Goal: Information Seeking & Learning: Learn about a topic

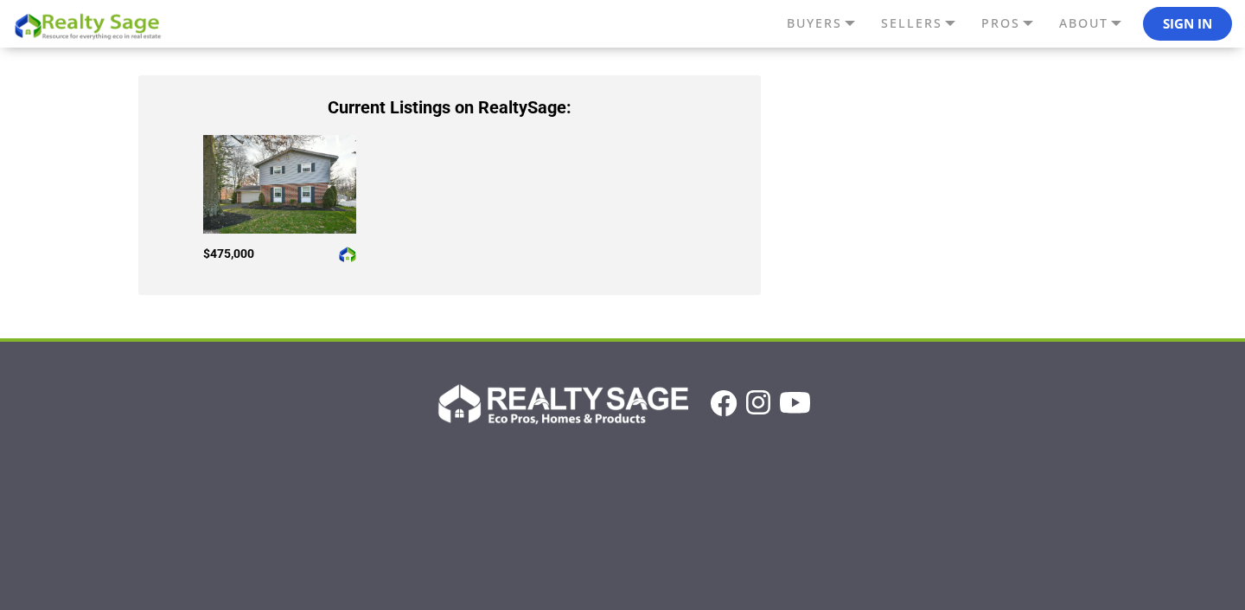
scroll to position [1123, 0]
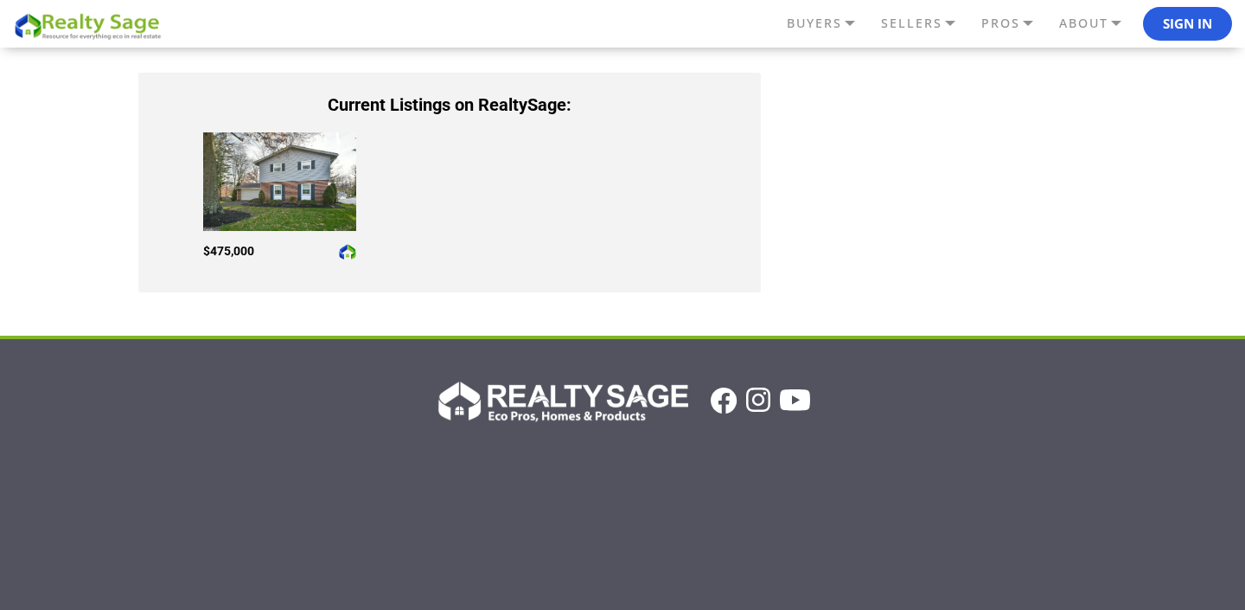
click at [253, 226] on img at bounding box center [279, 181] width 153 height 99
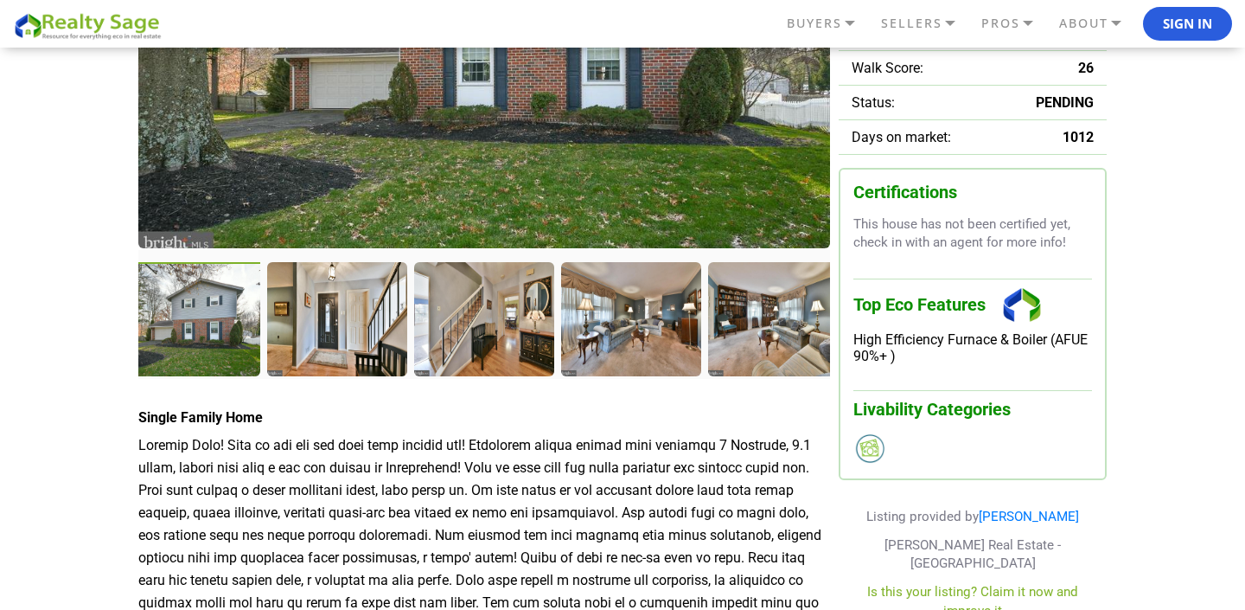
scroll to position [337, 0]
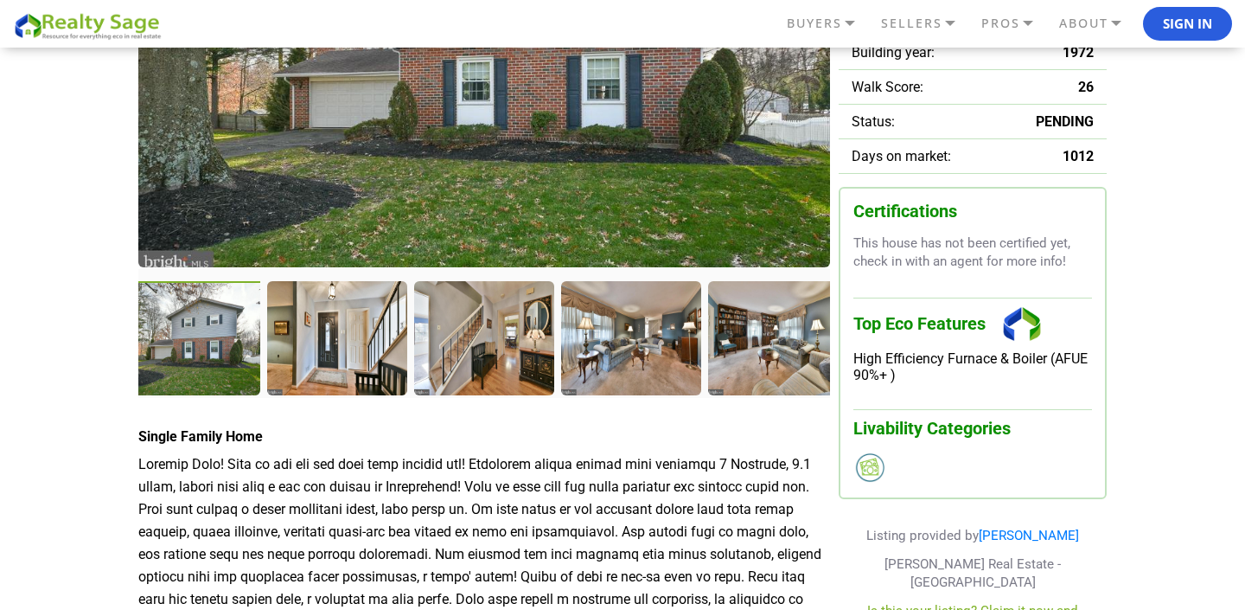
click at [310, 91] on img at bounding box center [484, 44] width 692 height 446
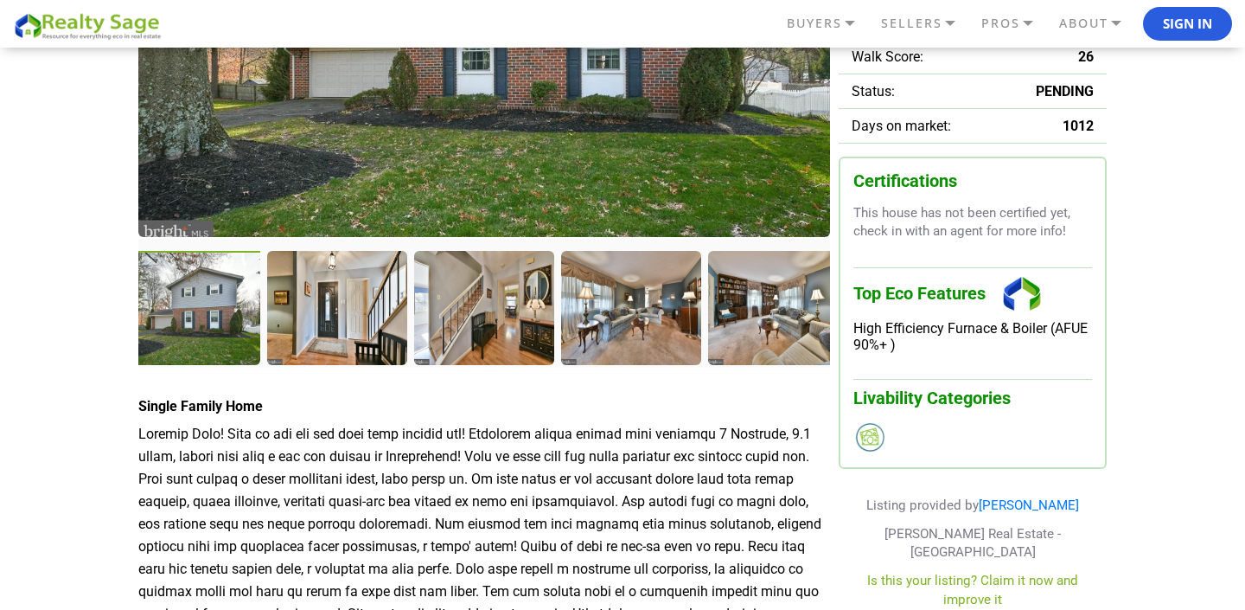
scroll to position [309, 0]
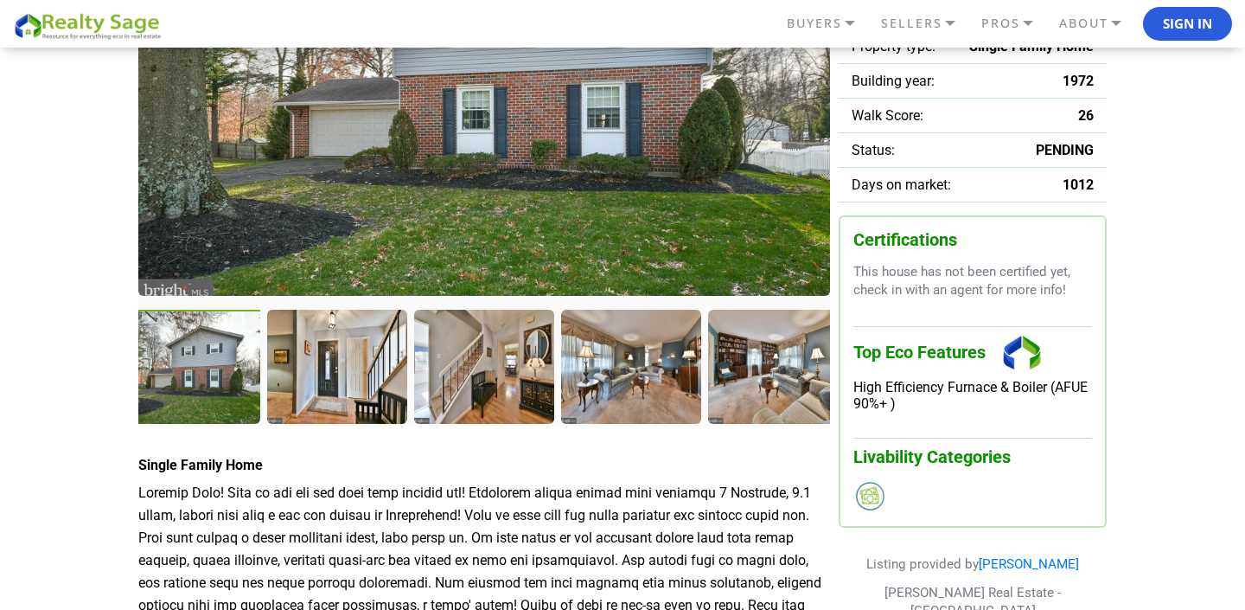
click at [587, 153] on img at bounding box center [484, 73] width 692 height 446
click at [325, 350] on div at bounding box center [339, 369] width 144 height 118
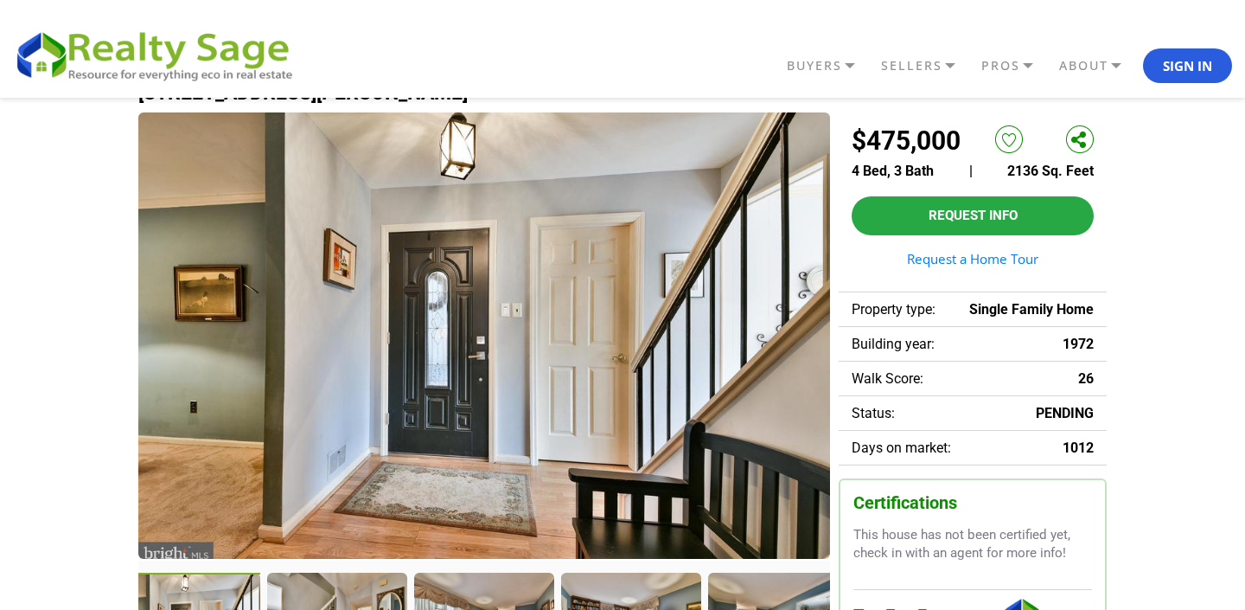
scroll to position [42, 0]
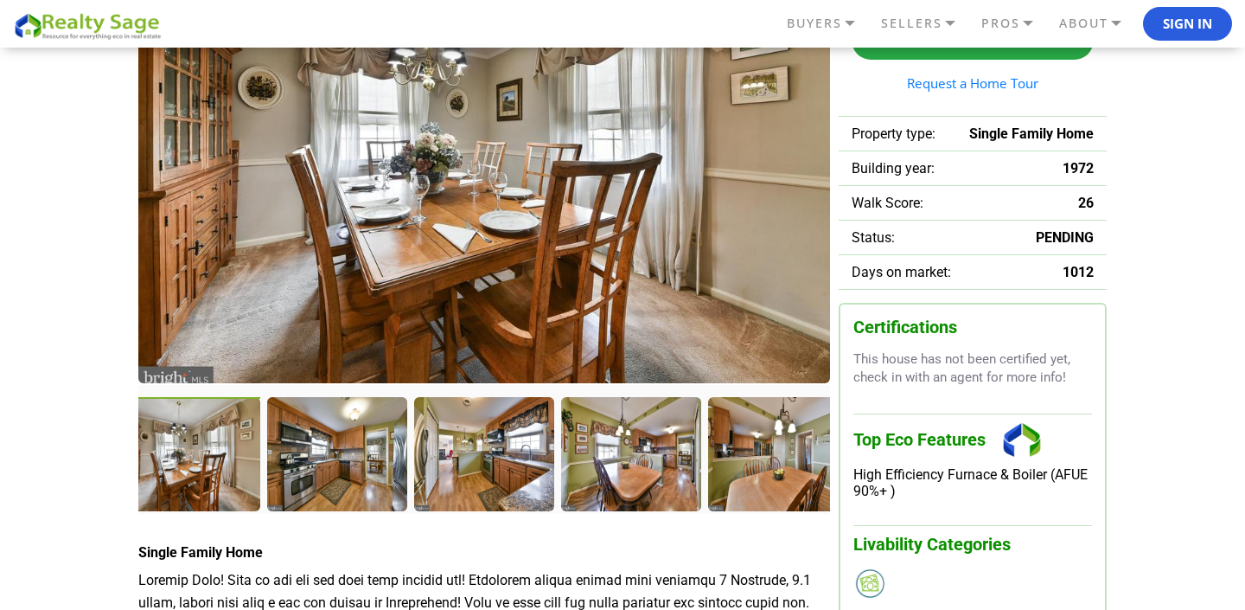
scroll to position [220, 0]
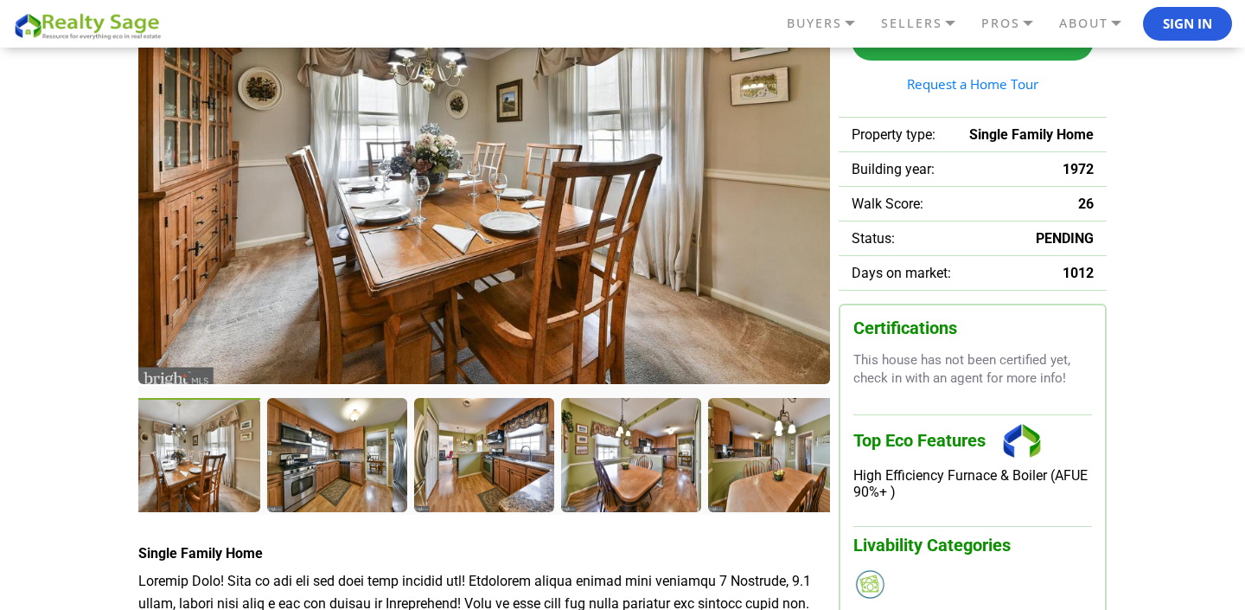
click at [172, 459] on div at bounding box center [192, 457] width 144 height 118
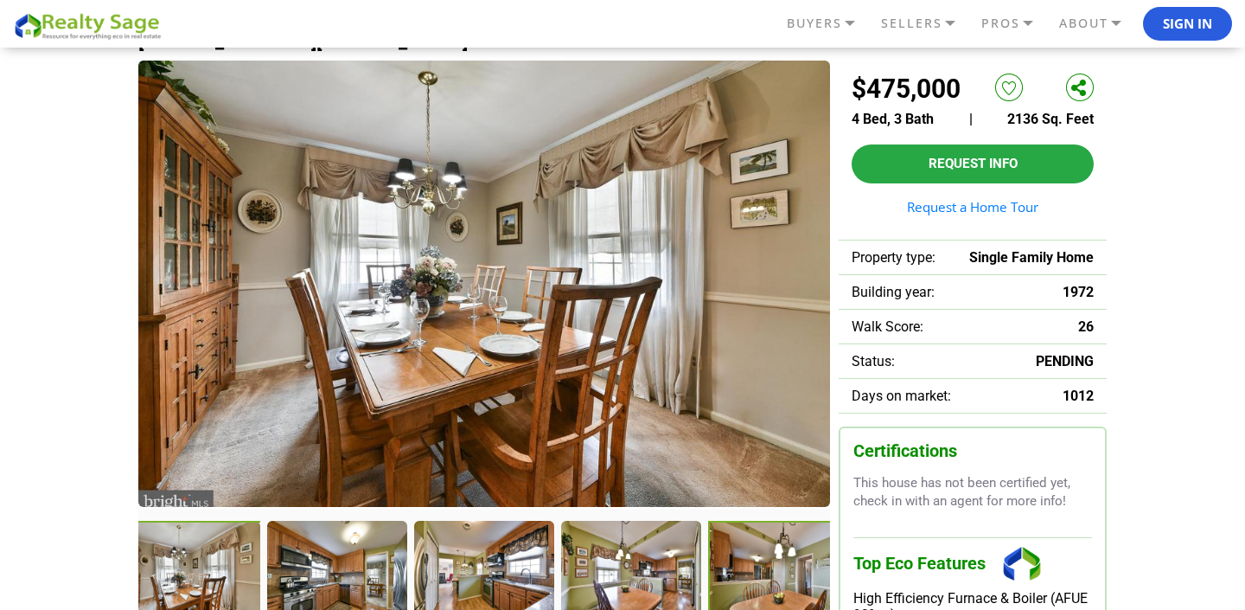
scroll to position [91, 0]
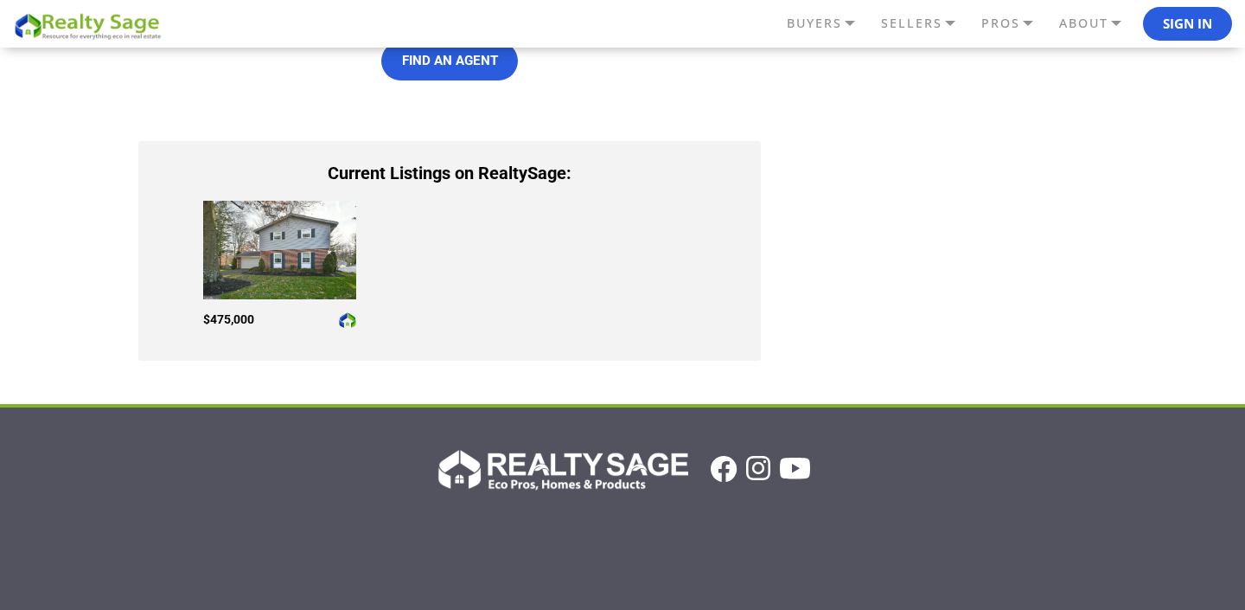
scroll to position [1003, 0]
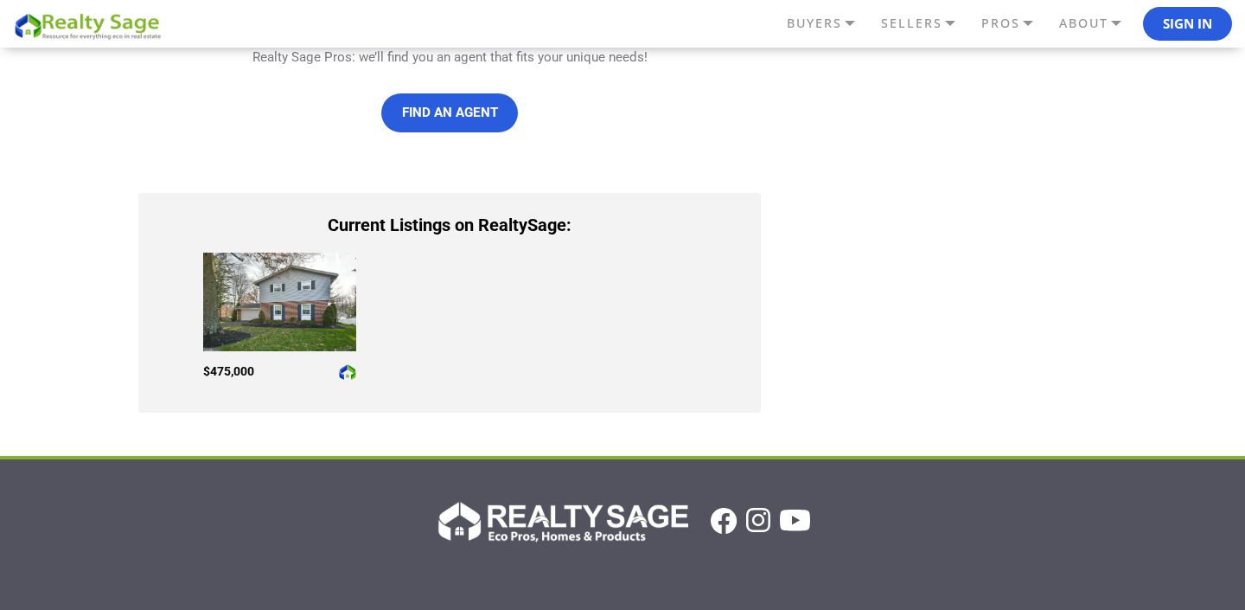
click at [268, 338] on img at bounding box center [279, 301] width 153 height 99
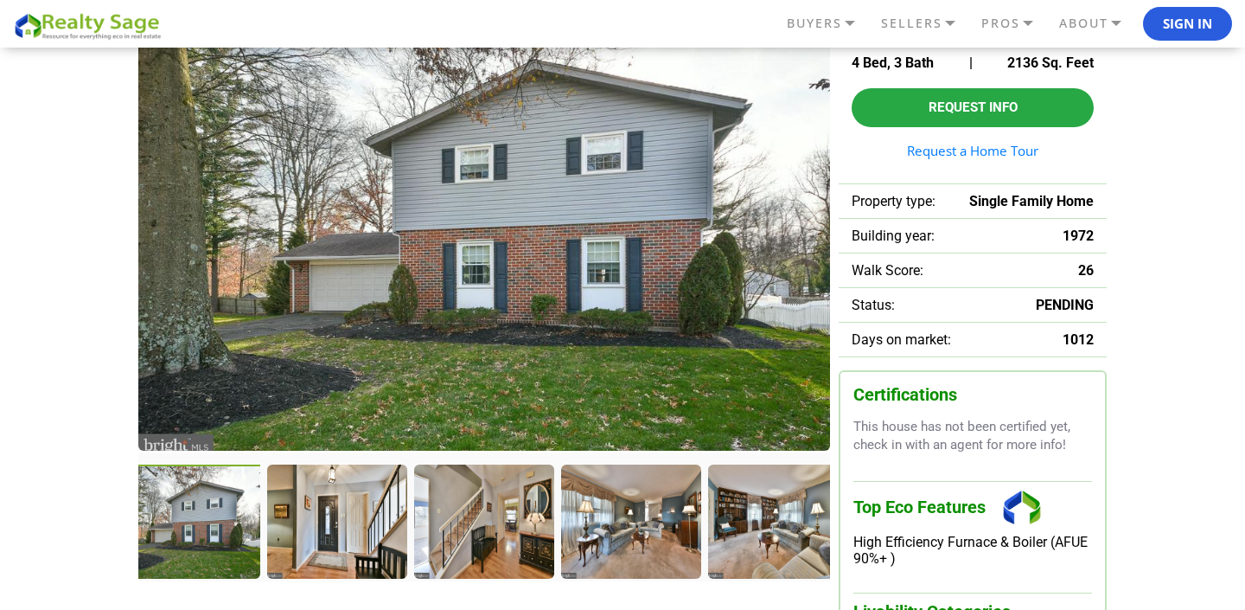
scroll to position [177, 0]
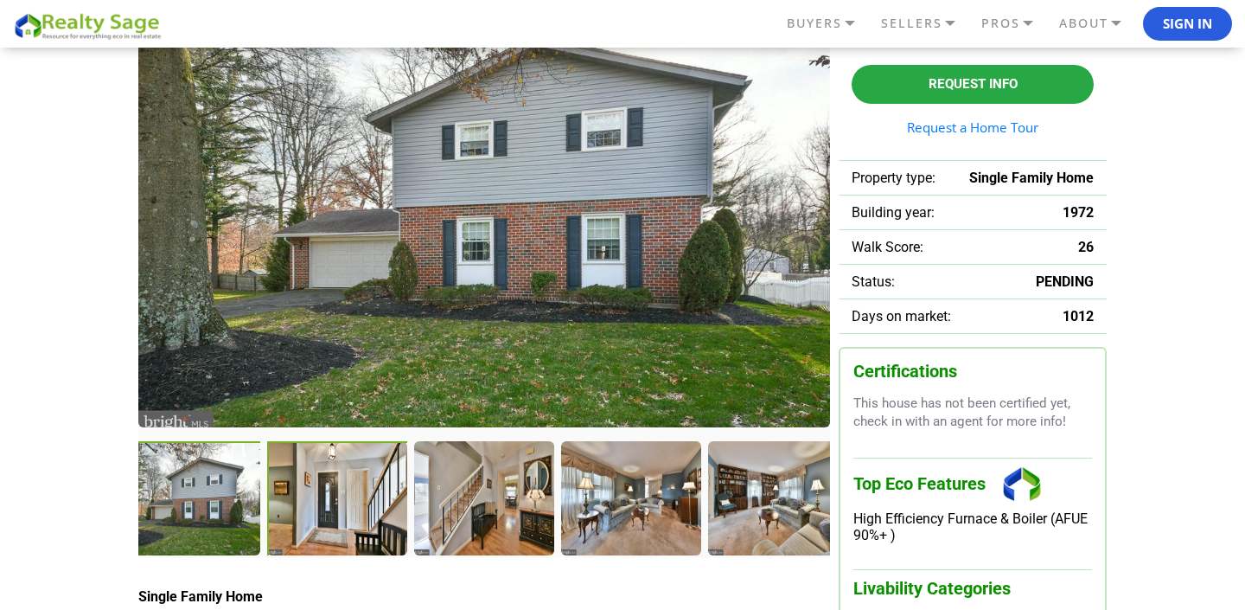
click at [359, 515] on div at bounding box center [339, 500] width 144 height 118
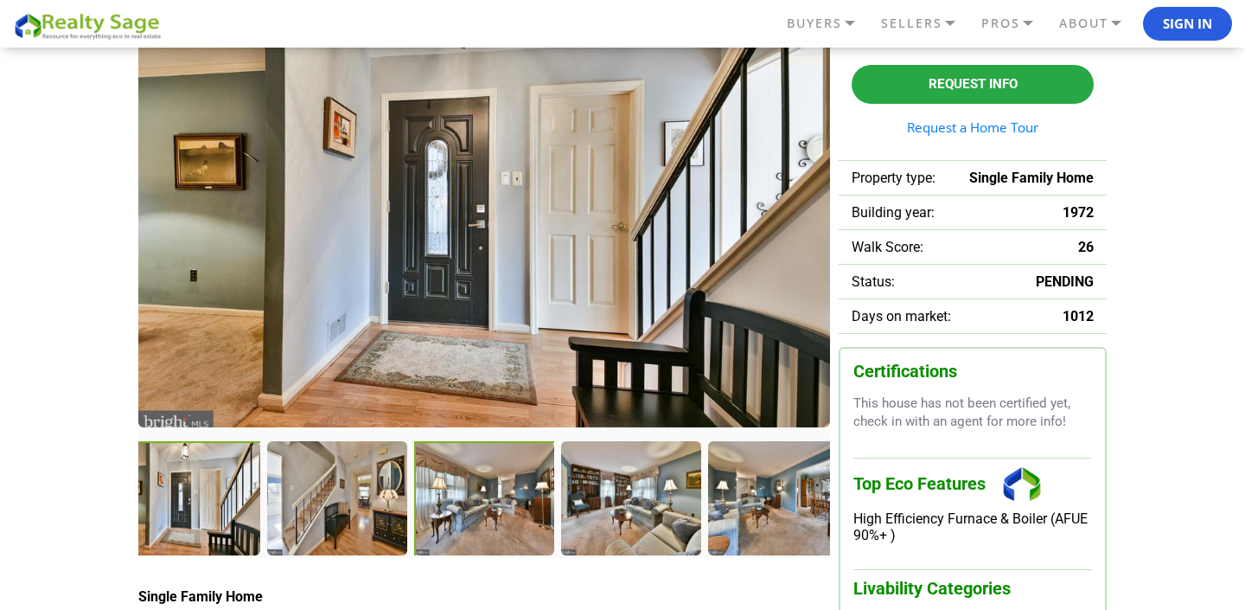
click at [479, 497] on div at bounding box center [486, 500] width 144 height 118
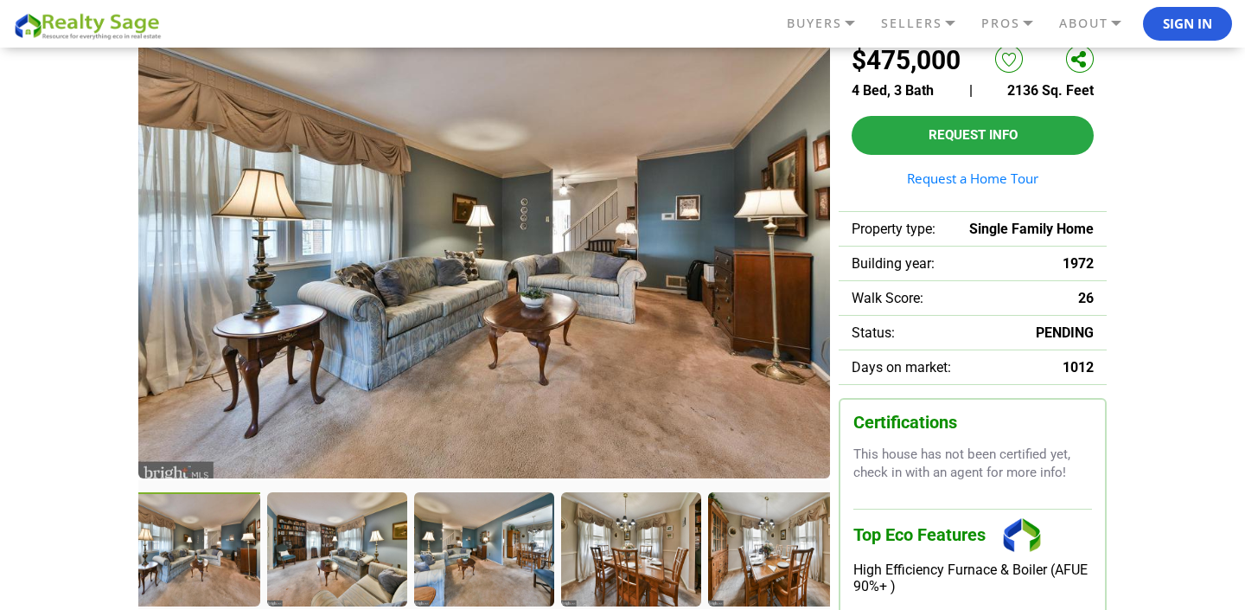
scroll to position [128, 0]
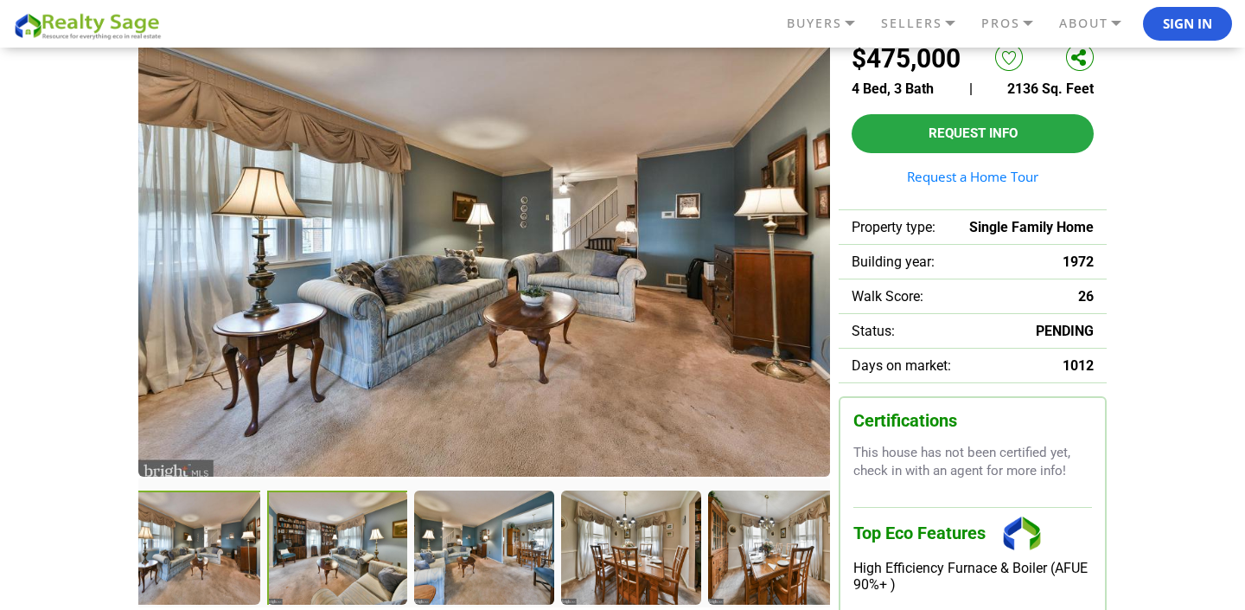
click at [361, 542] on div at bounding box center [339, 549] width 144 height 118
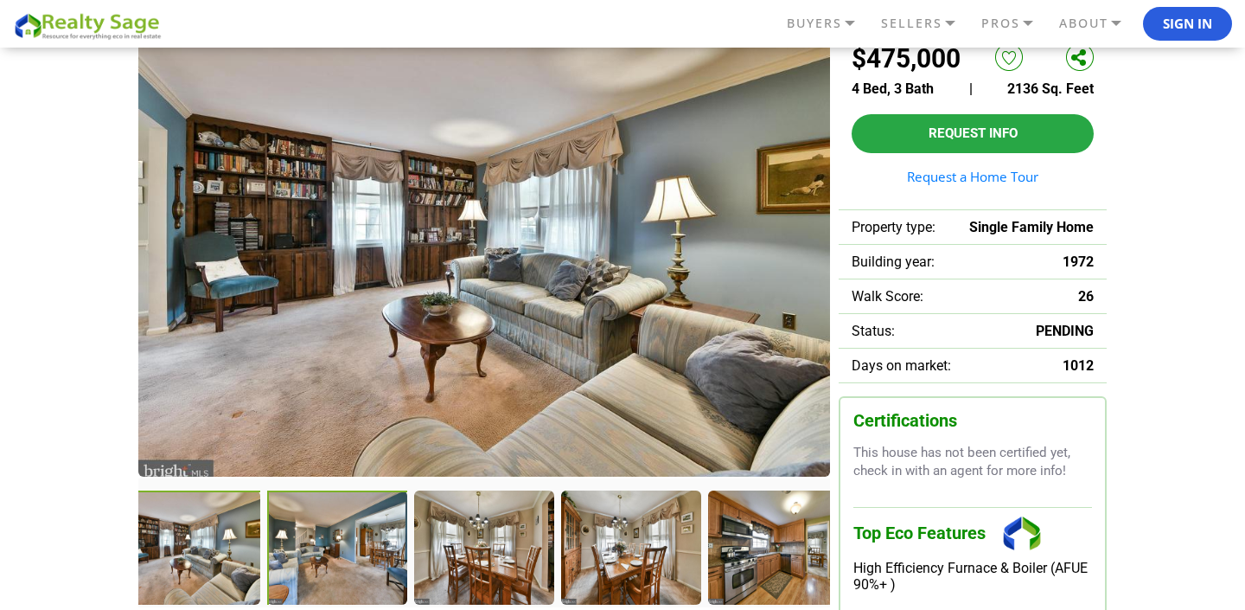
click at [318, 545] on div at bounding box center [339, 549] width 144 height 118
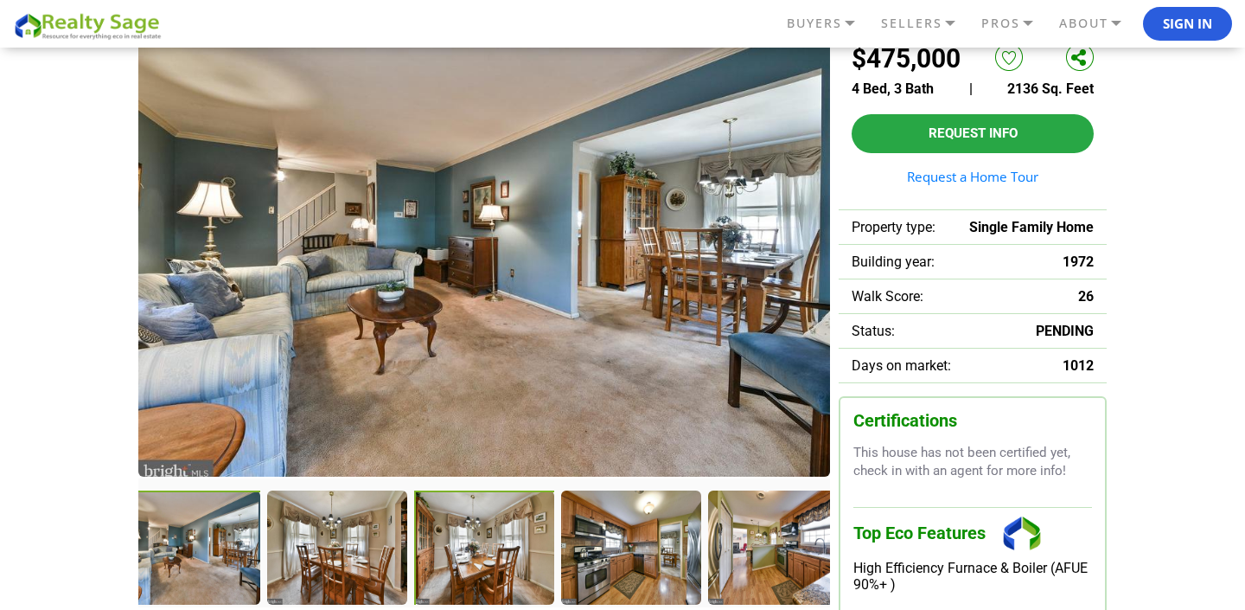
click at [457, 545] on div at bounding box center [486, 549] width 144 height 118
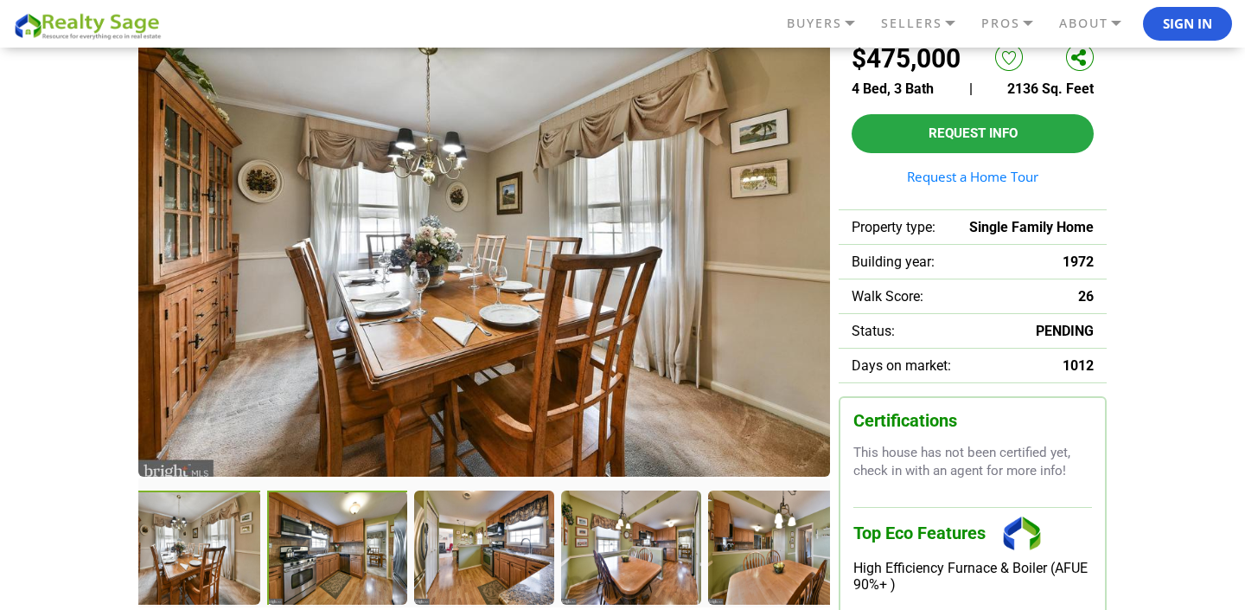
click at [316, 560] on div at bounding box center [339, 549] width 144 height 118
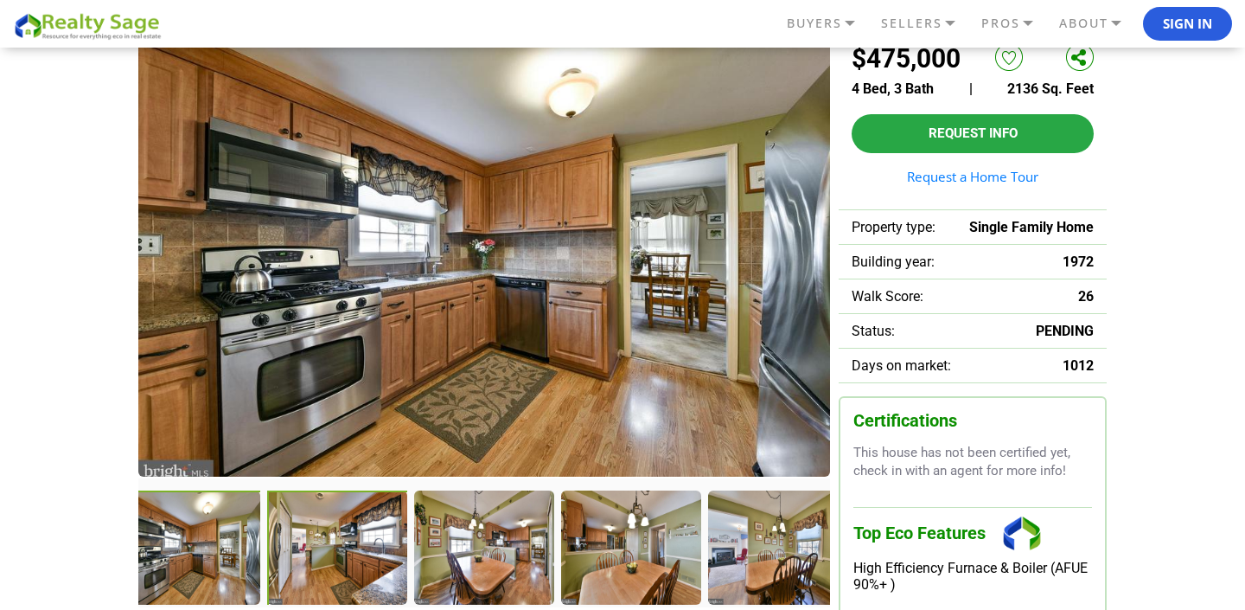
click at [321, 539] on div at bounding box center [339, 549] width 144 height 118
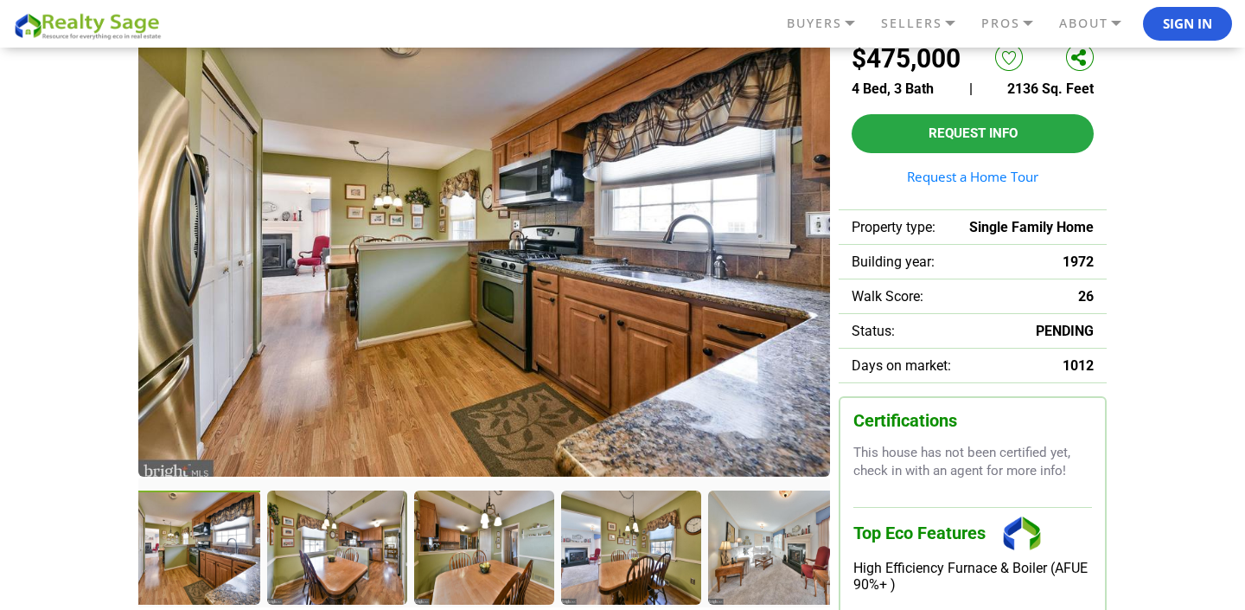
click at [321, 539] on div at bounding box center [336, 546] width 138 height 112
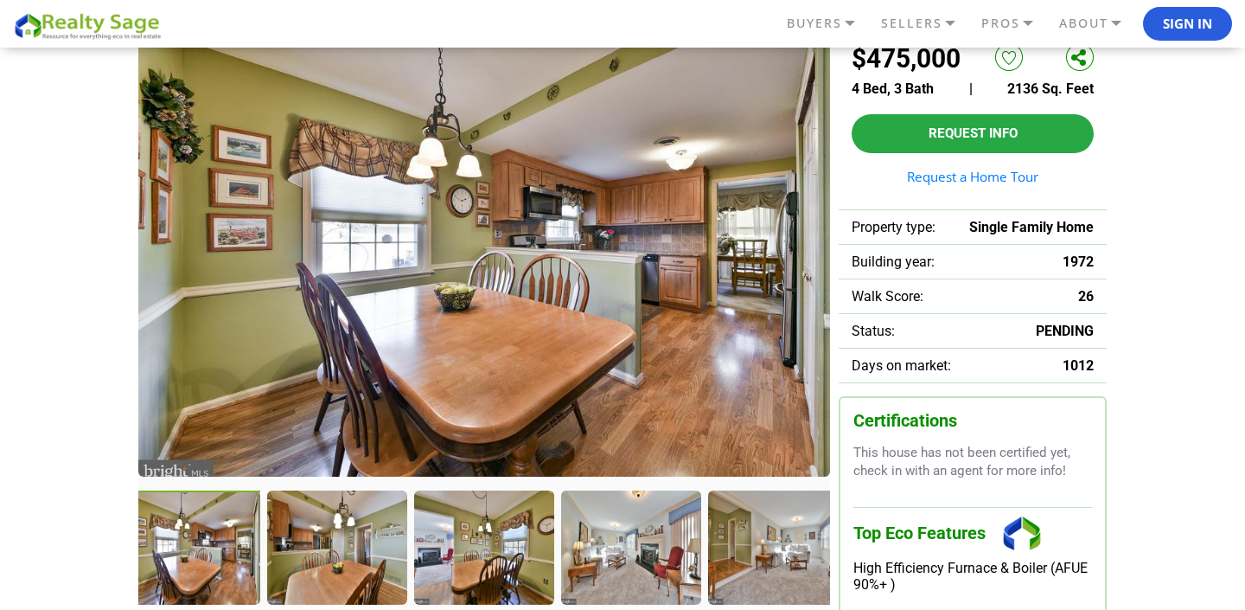
click at [321, 539] on div at bounding box center [336, 546] width 138 height 112
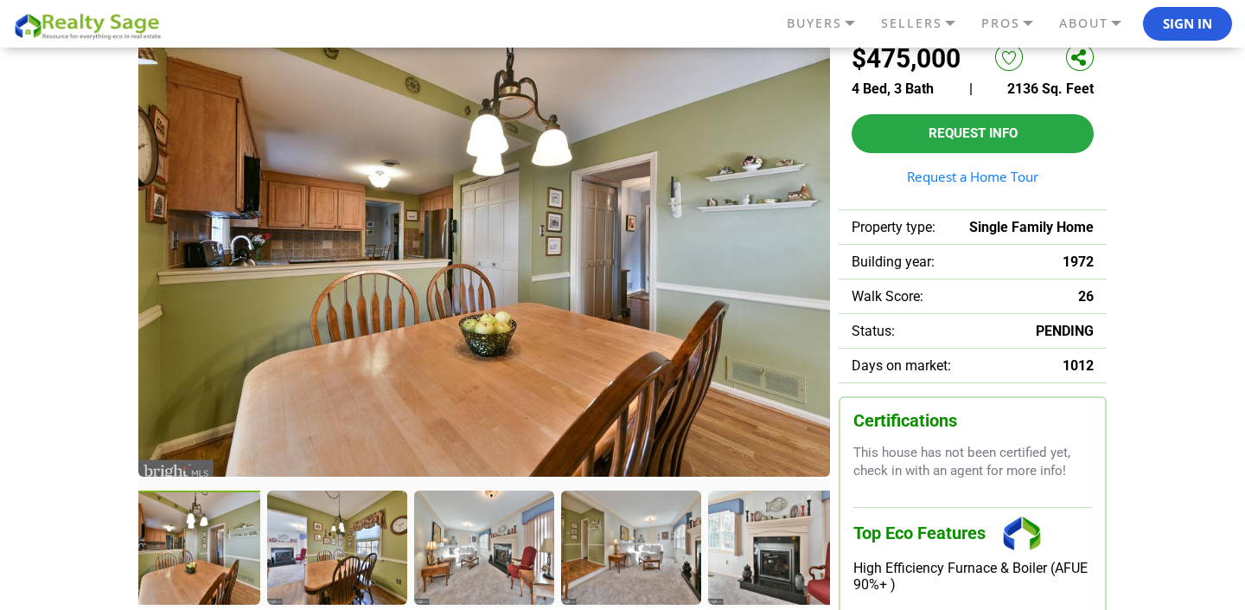
click at [321, 539] on div at bounding box center [336, 546] width 138 height 112
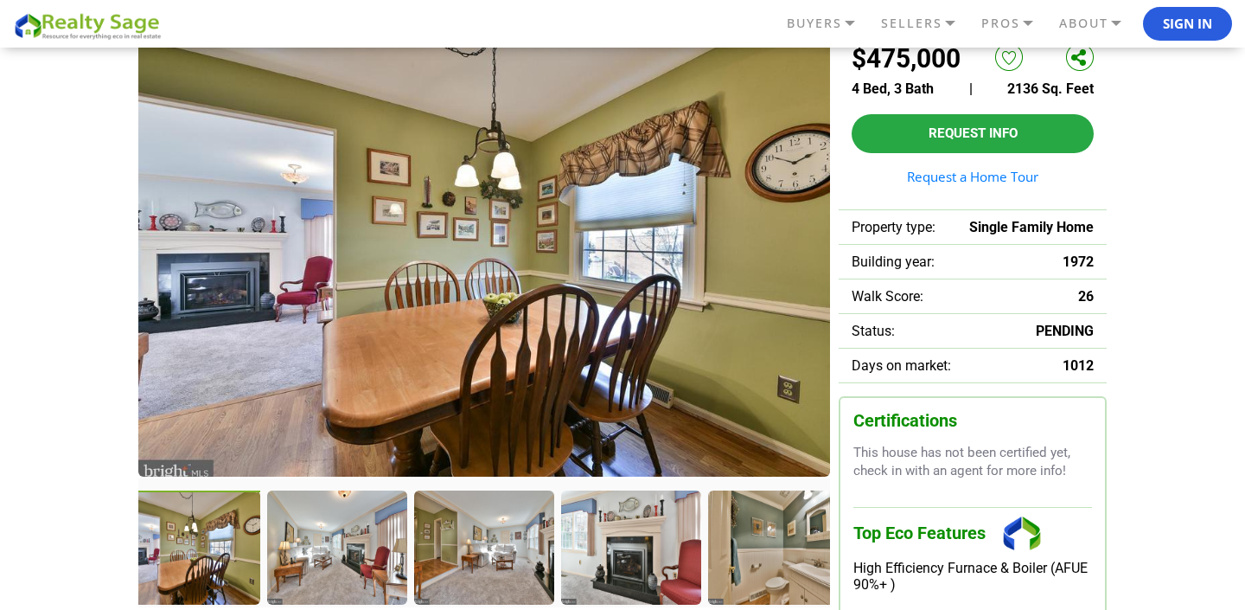
click at [217, 536] on div at bounding box center [192, 549] width 144 height 118
click at [343, 539] on div at bounding box center [339, 549] width 144 height 118
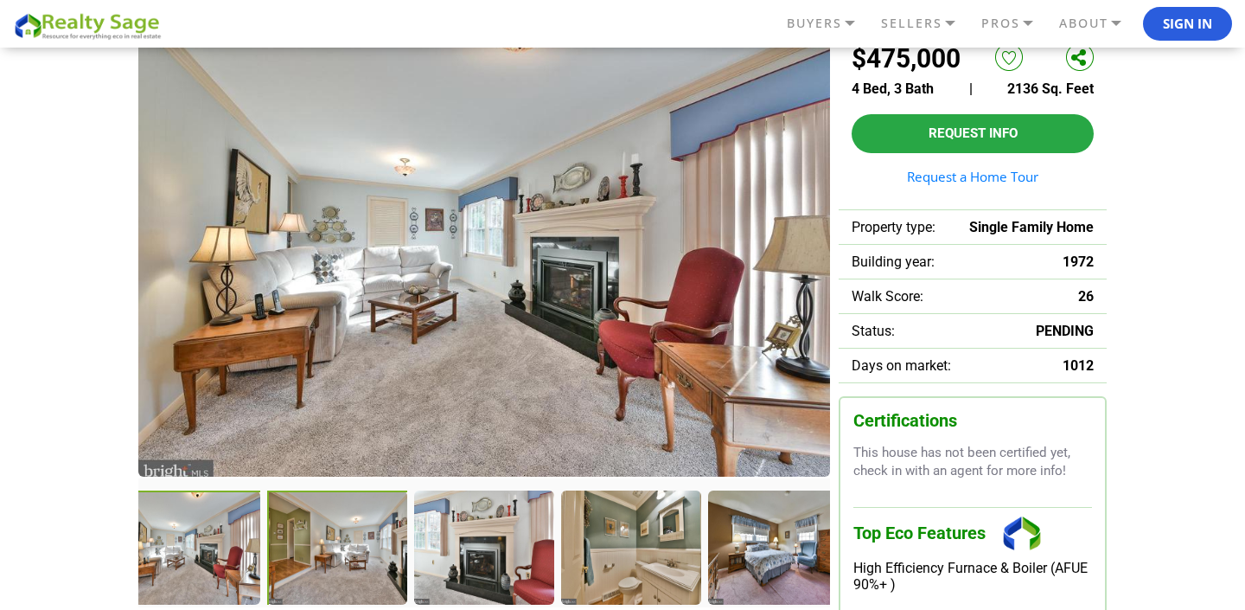
click at [350, 540] on div at bounding box center [339, 549] width 144 height 118
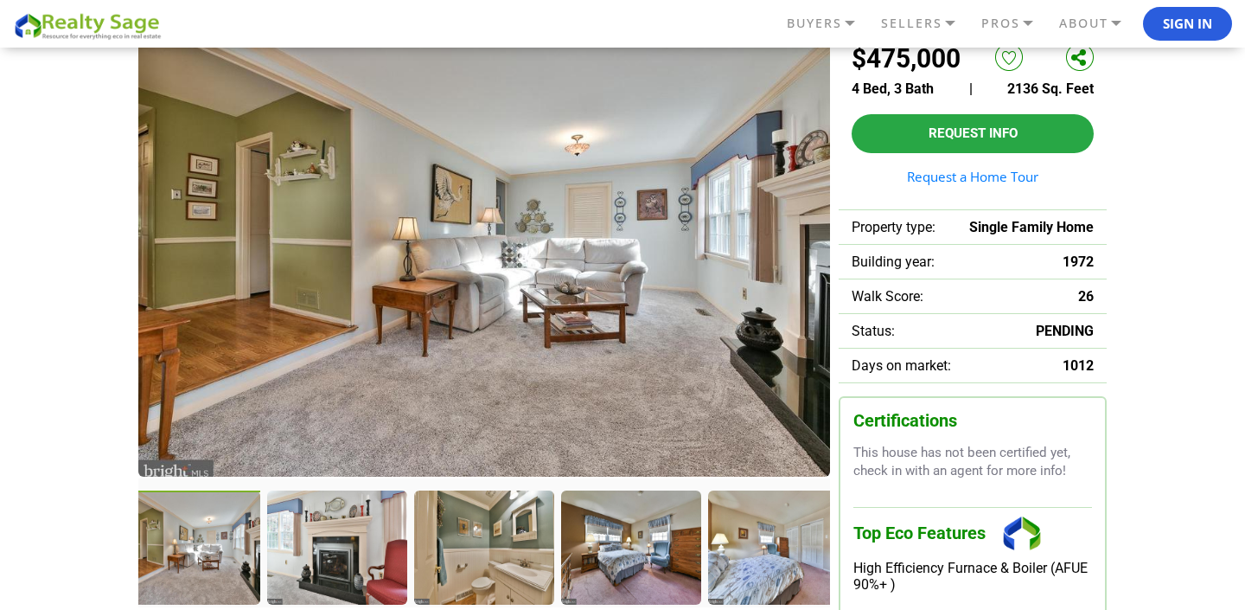
click at [350, 540] on div at bounding box center [336, 546] width 138 height 112
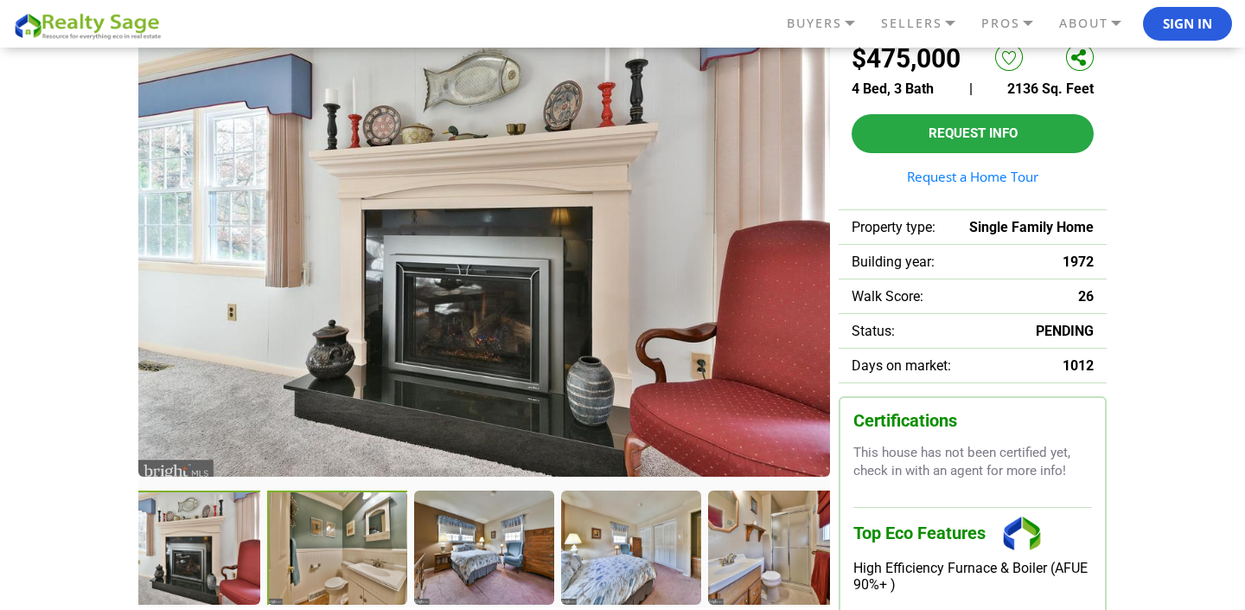
click at [359, 540] on div at bounding box center [339, 549] width 144 height 118
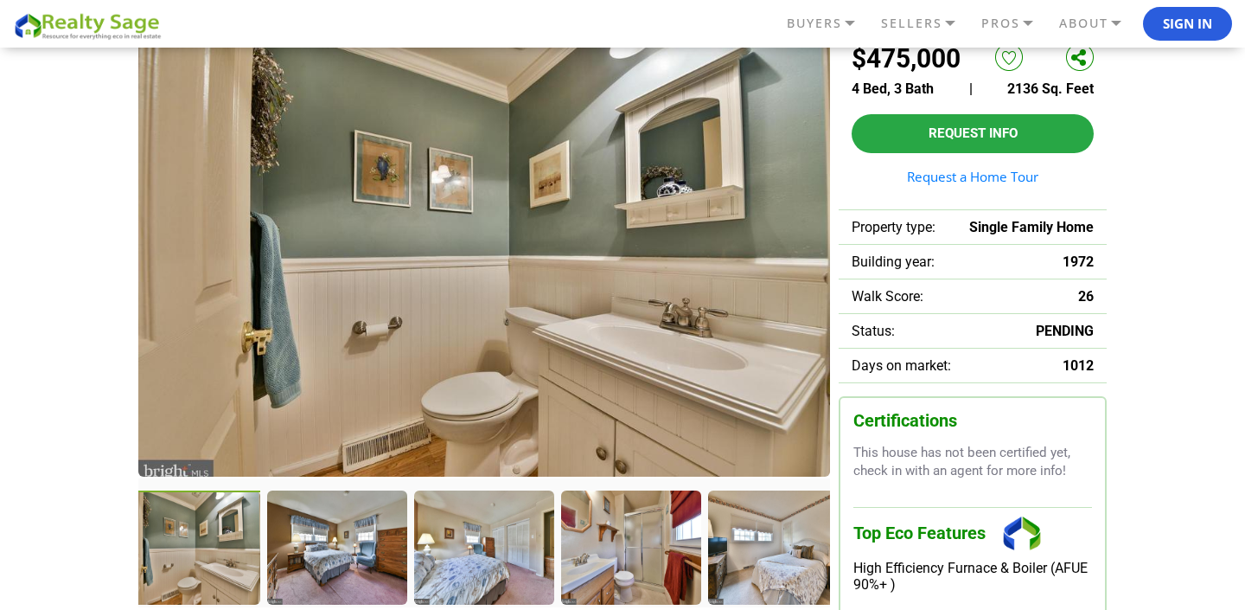
click at [359, 540] on div at bounding box center [336, 546] width 138 height 112
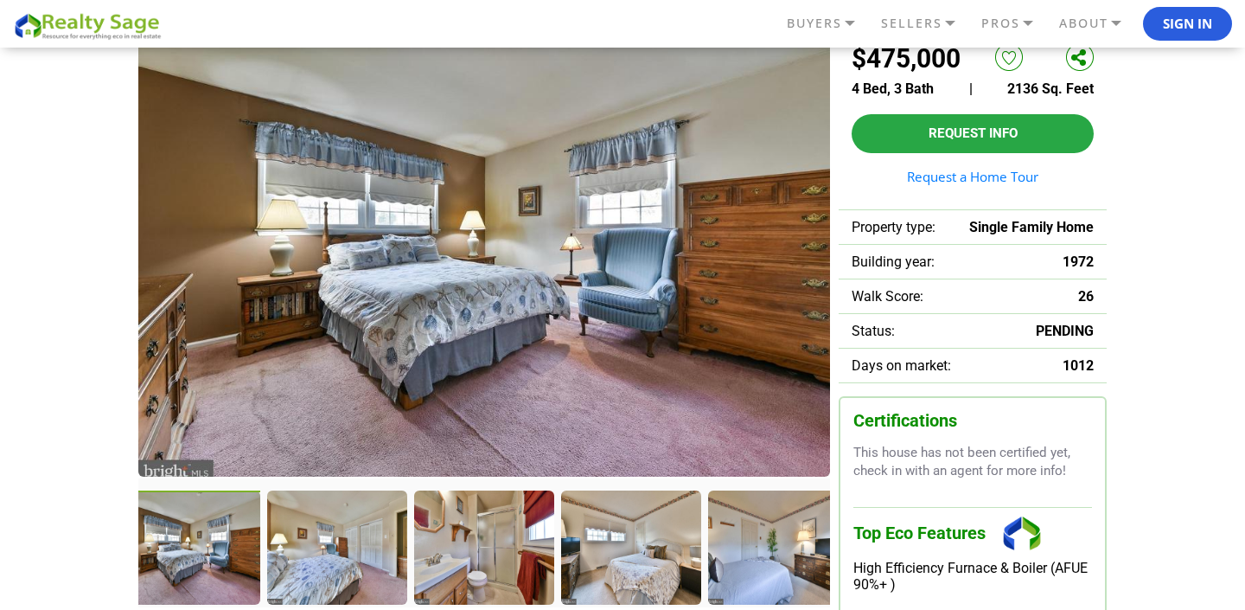
click at [359, 540] on div at bounding box center [336, 546] width 138 height 112
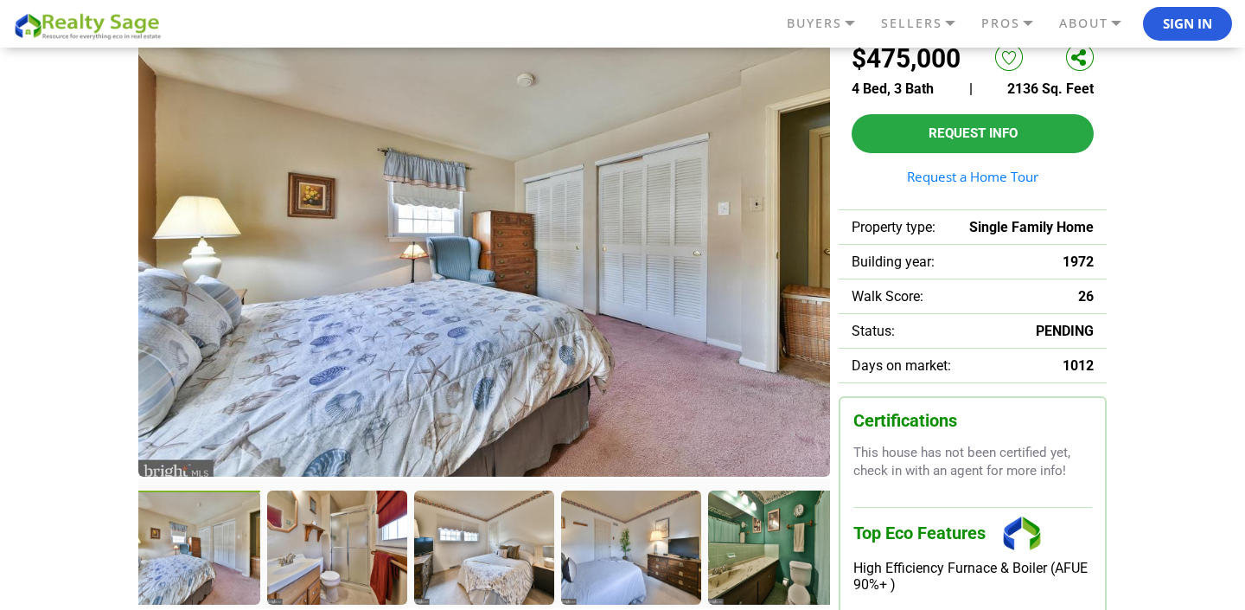
click at [359, 540] on div at bounding box center [336, 546] width 138 height 112
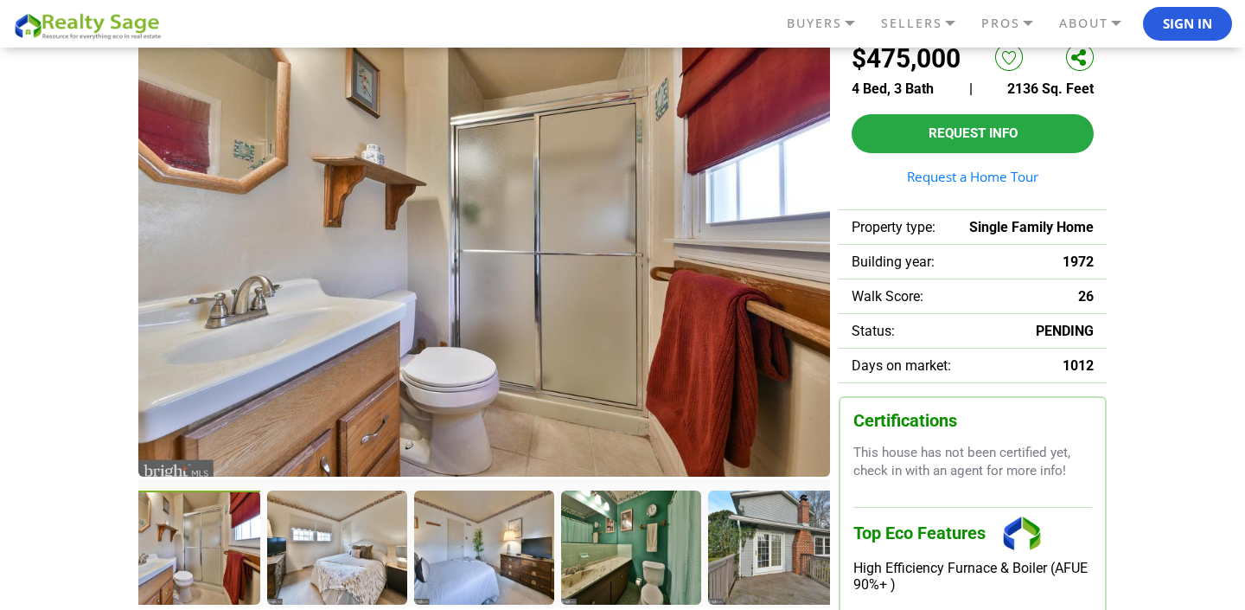
click at [359, 540] on div at bounding box center [336, 546] width 138 height 112
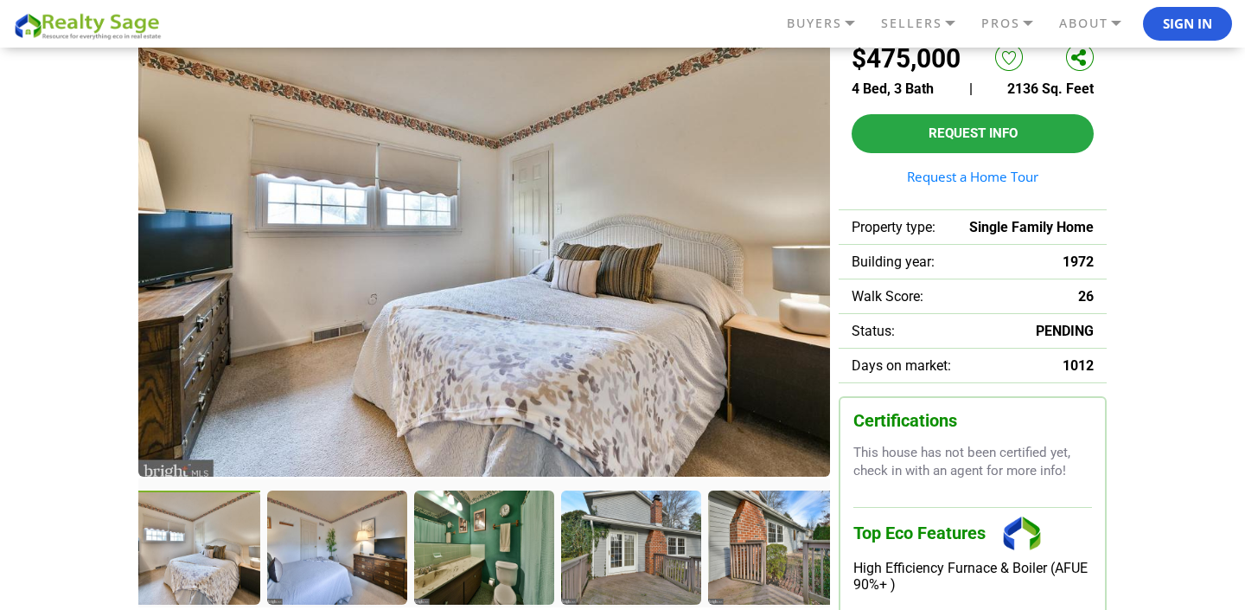
click at [359, 540] on div at bounding box center [336, 546] width 138 height 112
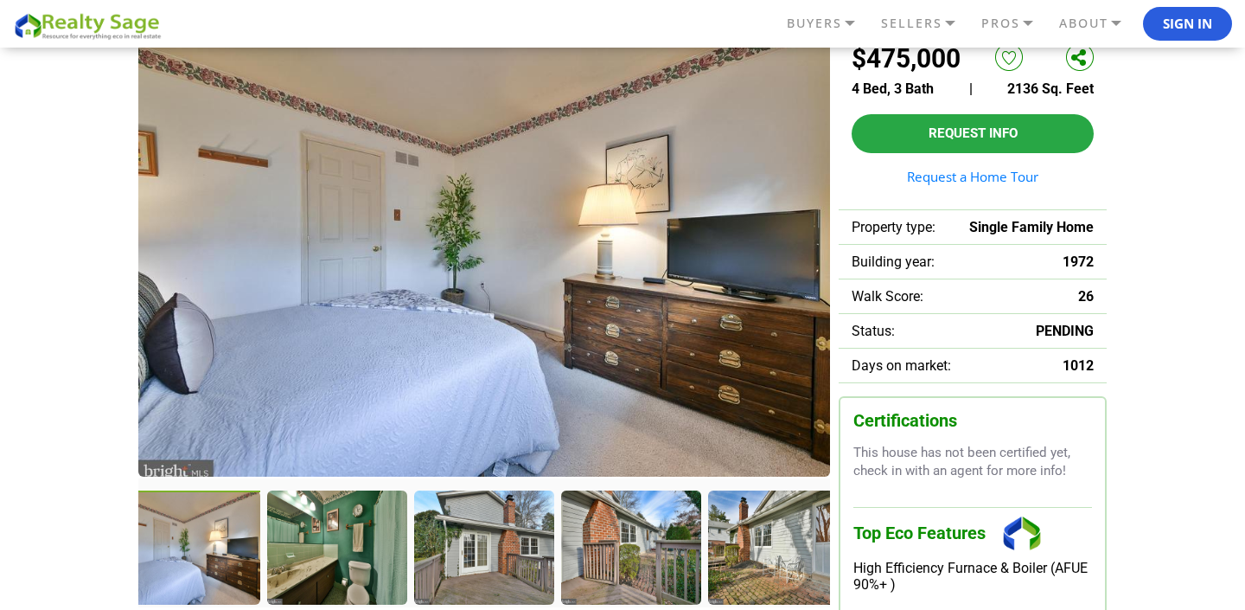
click at [359, 540] on div at bounding box center [336, 546] width 138 height 112
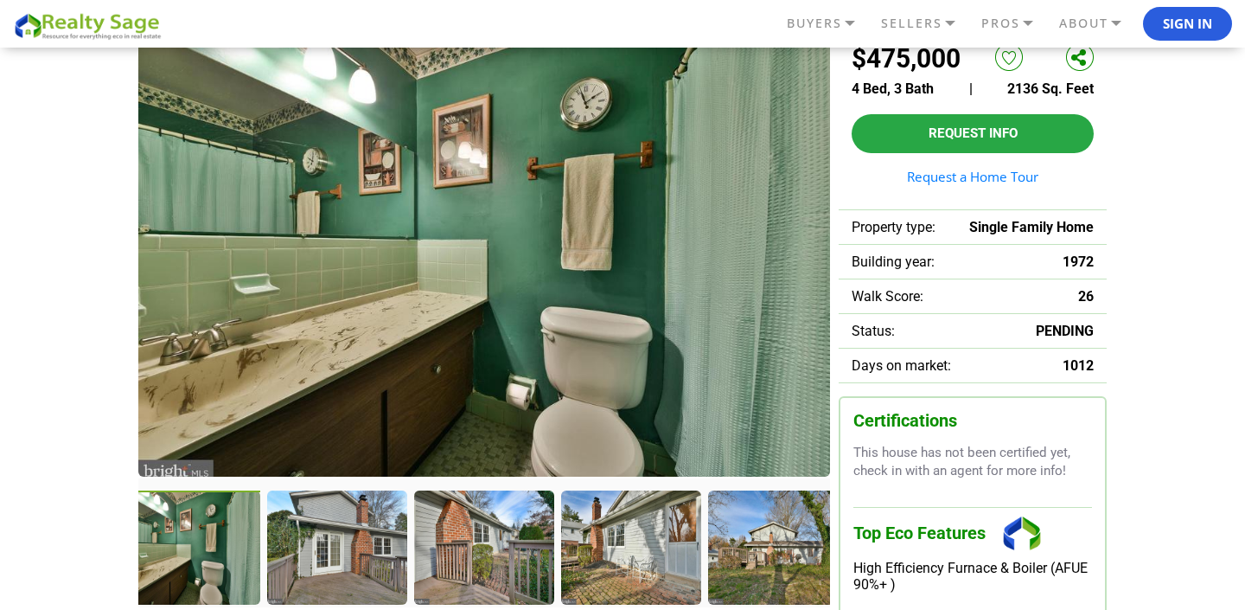
click at [359, 540] on div at bounding box center [336, 546] width 138 height 112
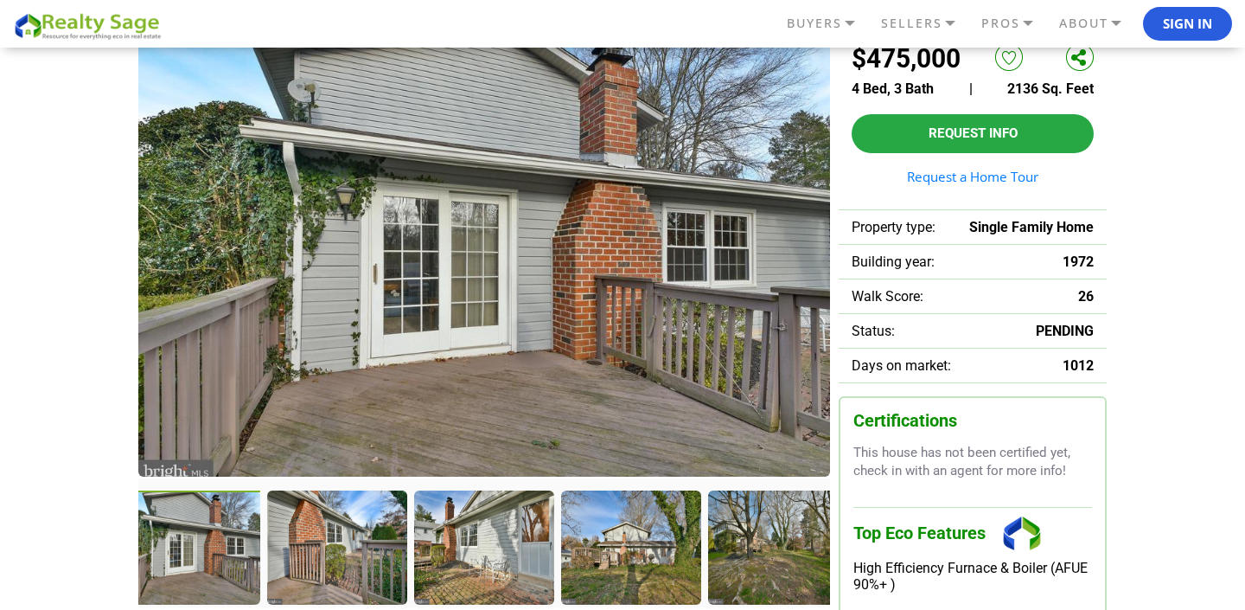
click at [359, 540] on div at bounding box center [336, 546] width 138 height 112
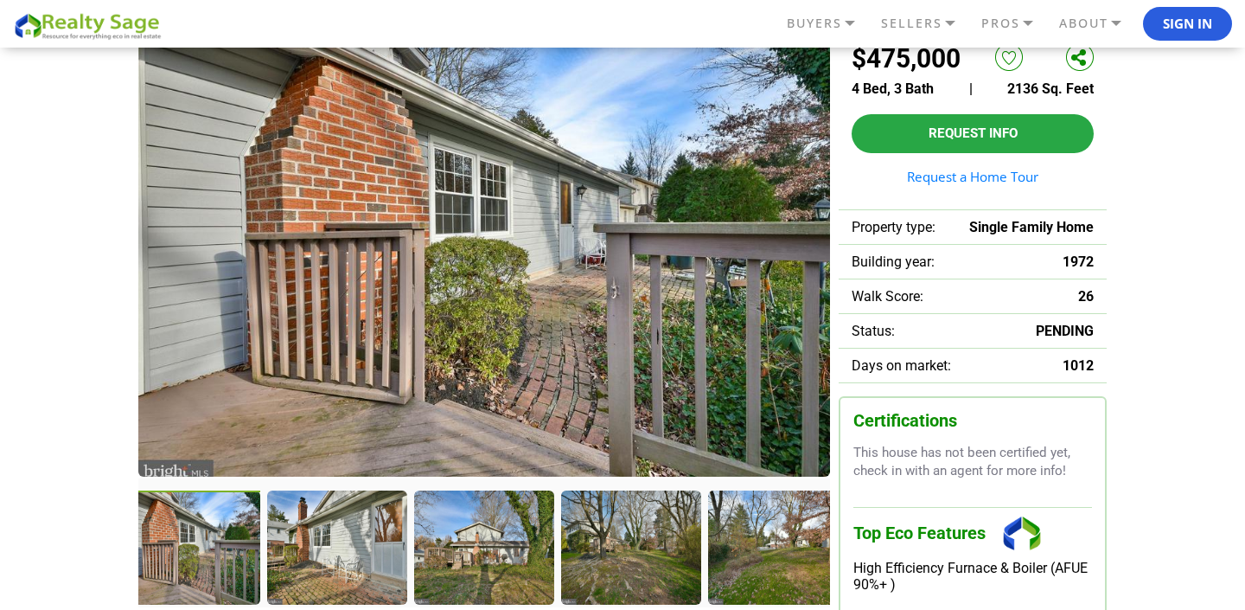
click at [359, 540] on div at bounding box center [336, 546] width 138 height 112
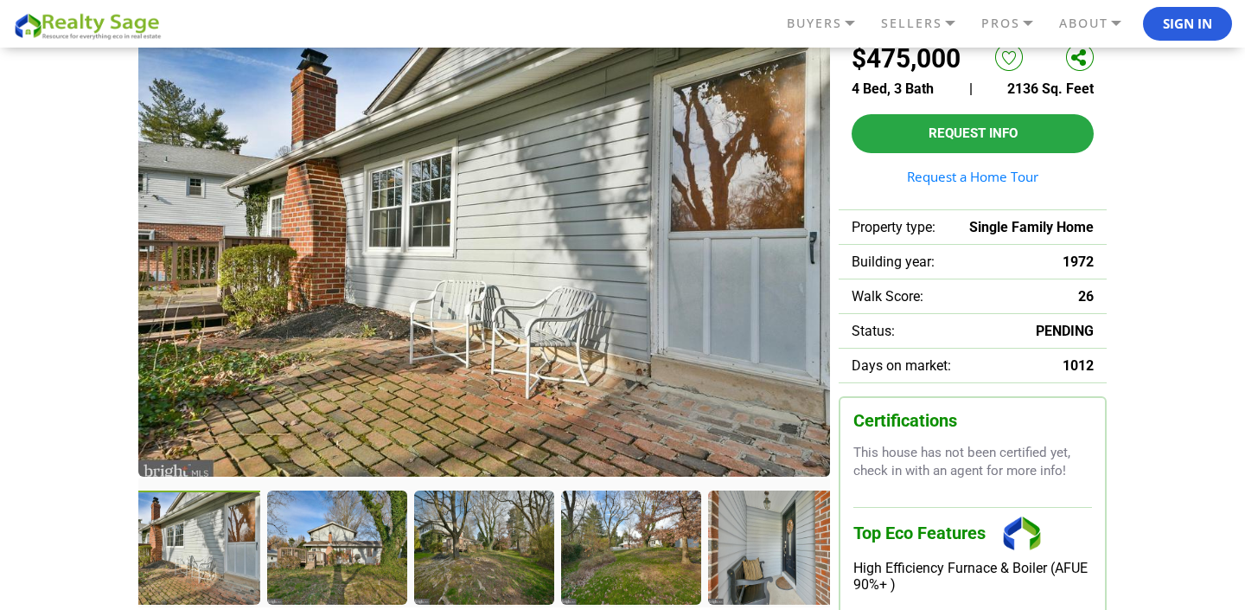
click at [359, 540] on div at bounding box center [336, 546] width 138 height 112
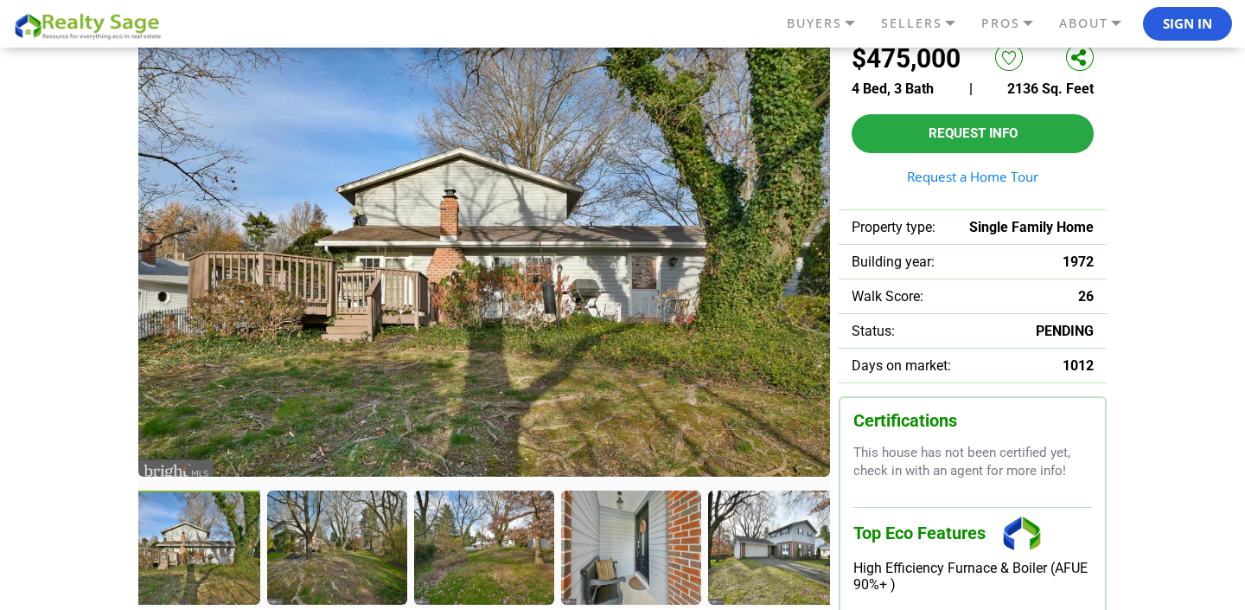
click at [359, 540] on div at bounding box center [336, 546] width 138 height 112
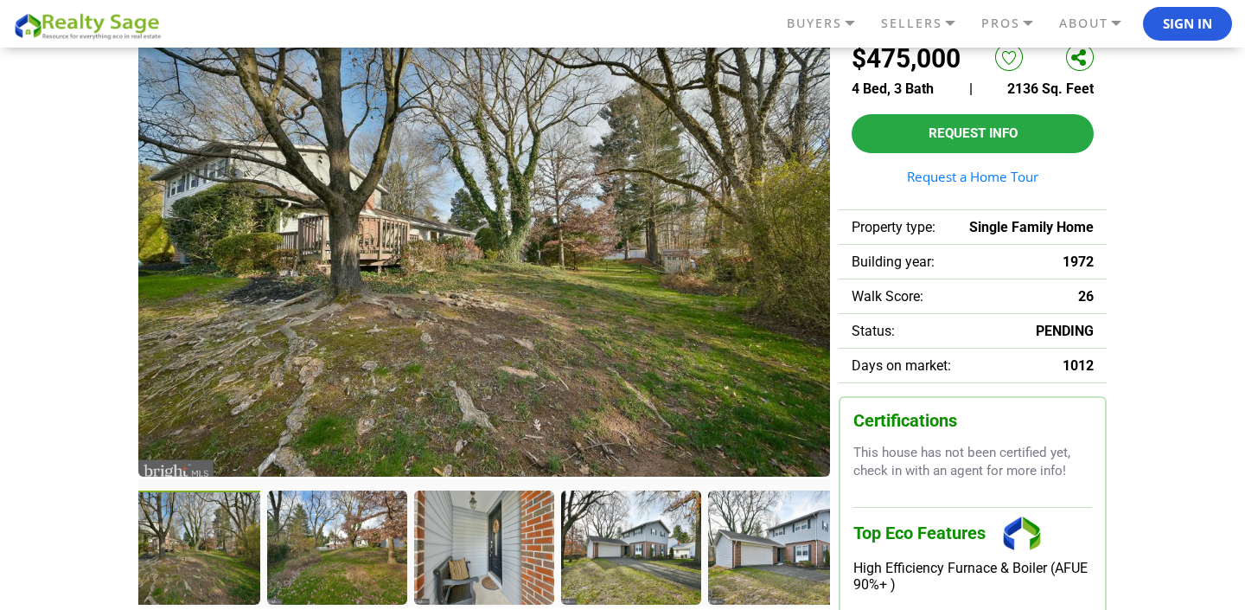
click at [359, 540] on div at bounding box center [336, 546] width 138 height 112
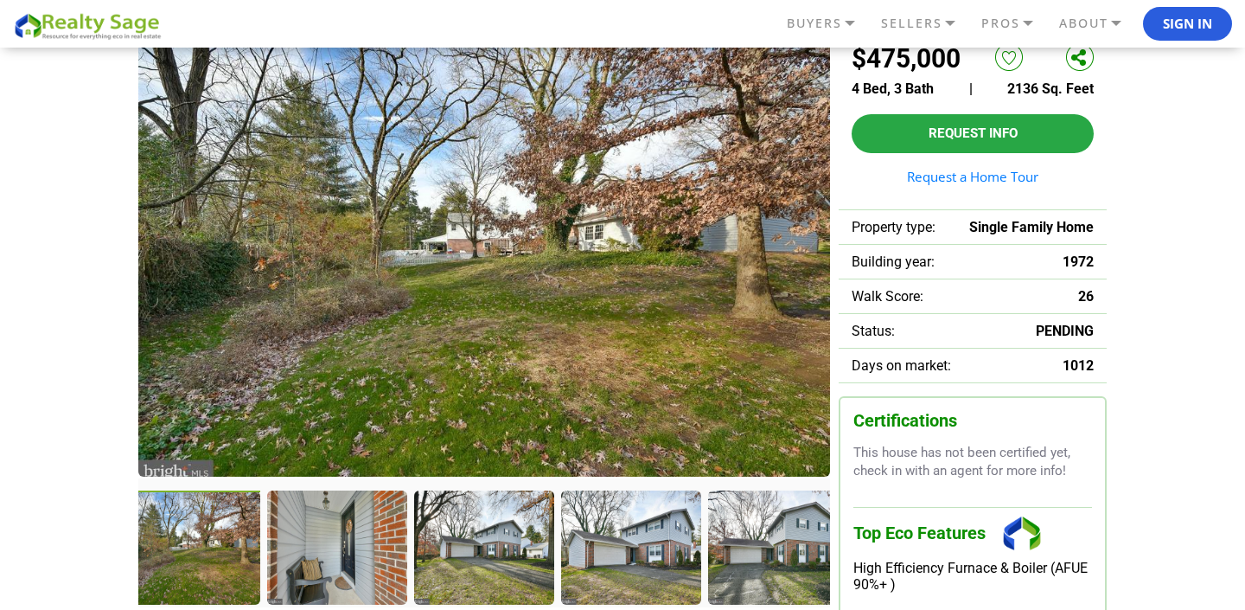
click at [359, 540] on div at bounding box center [336, 546] width 138 height 112
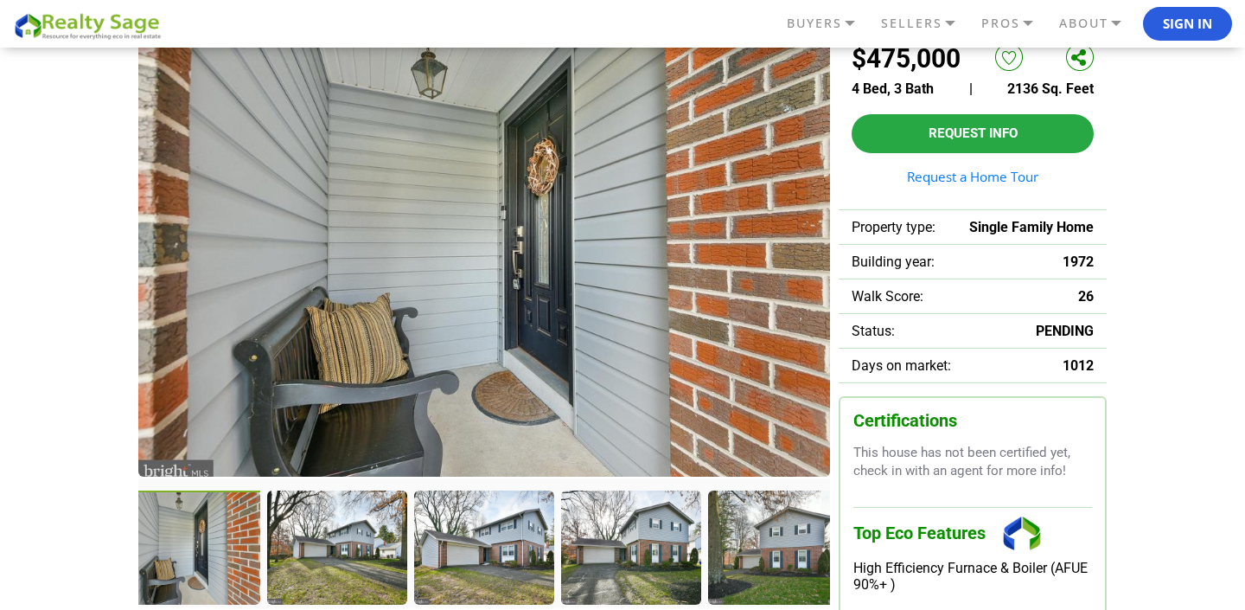
click at [359, 540] on div at bounding box center [336, 546] width 138 height 112
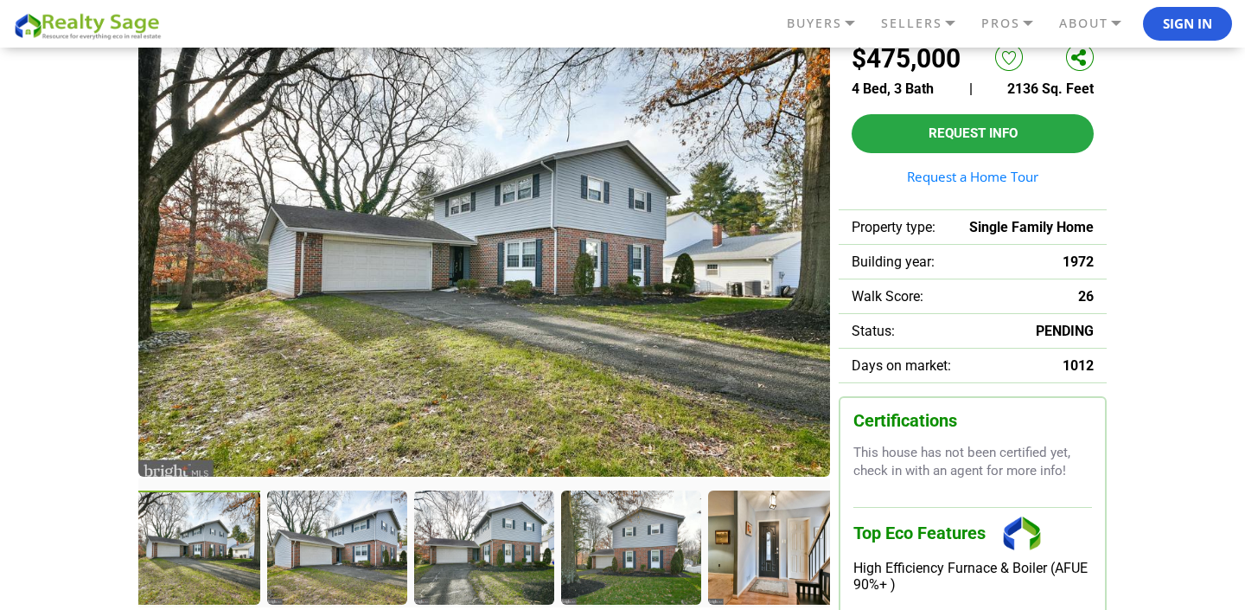
click at [359, 540] on div at bounding box center [336, 546] width 138 height 112
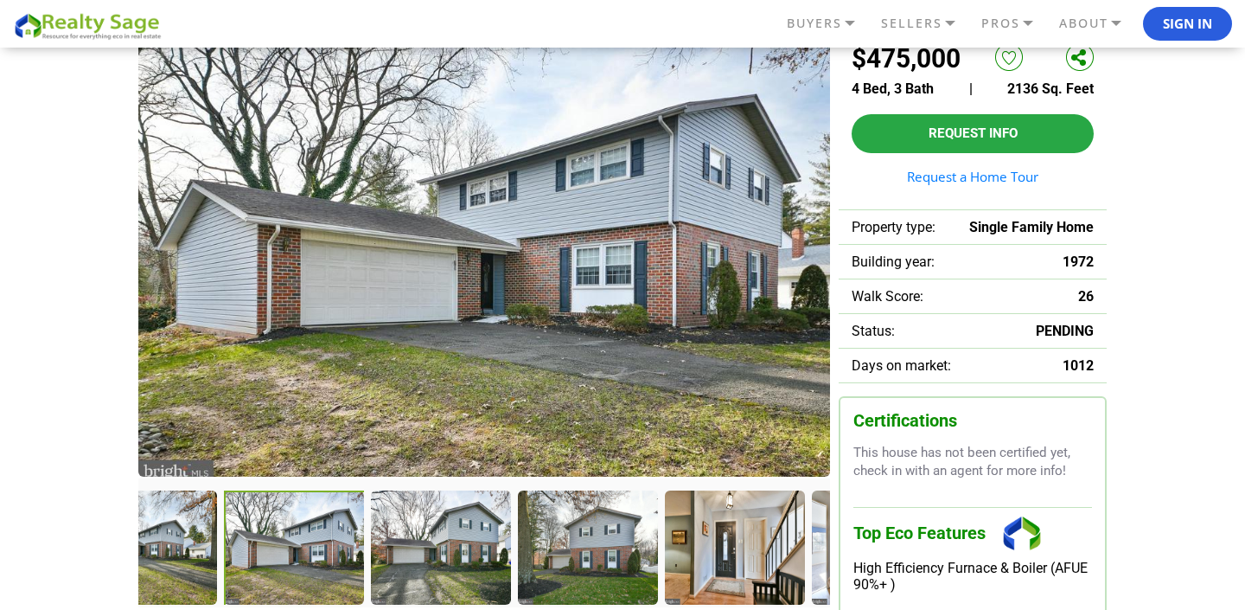
click at [371, 540] on div at bounding box center [440, 546] width 138 height 112
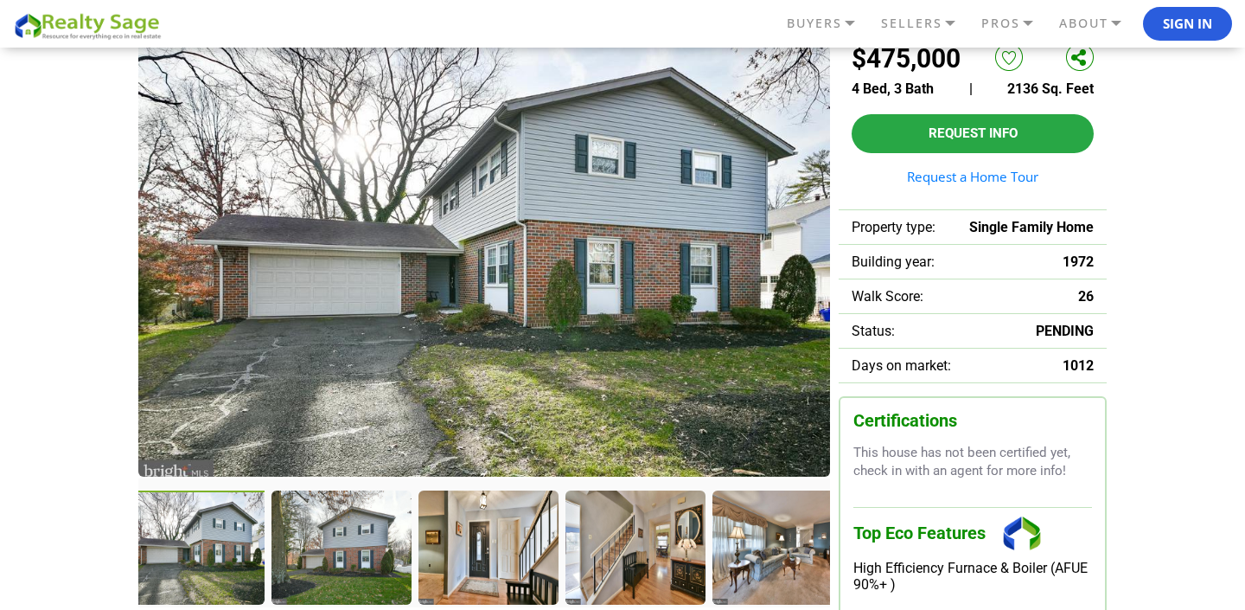
click at [359, 540] on div at bounding box center [341, 546] width 138 height 112
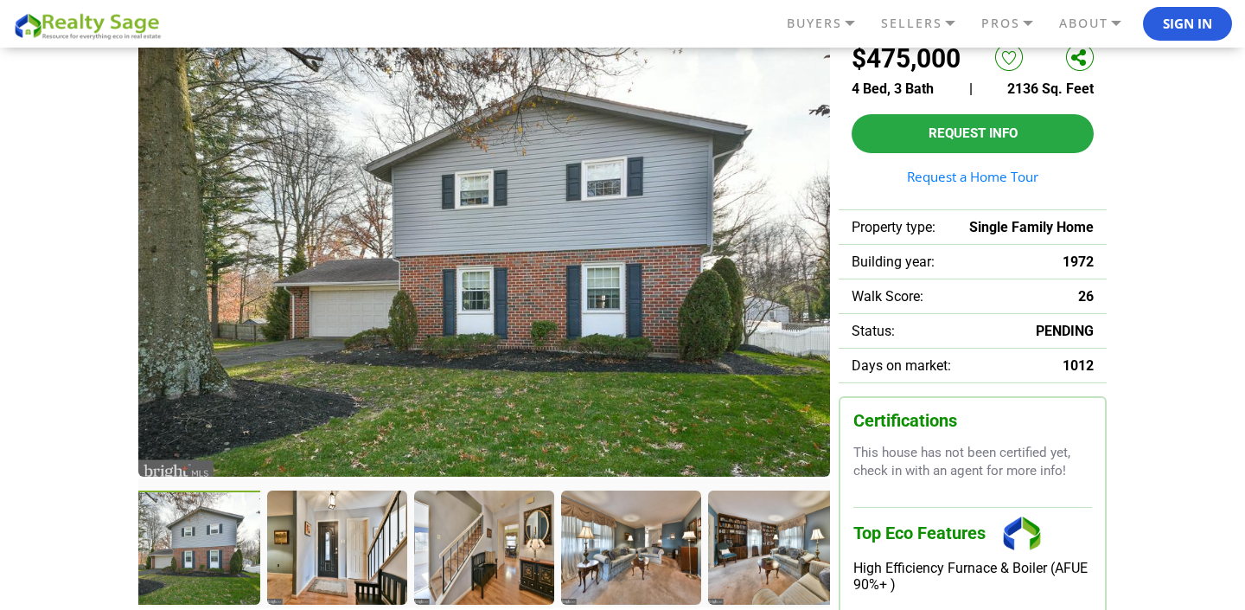
click at [359, 540] on div at bounding box center [336, 546] width 138 height 112
